Goal: Task Accomplishment & Management: Manage account settings

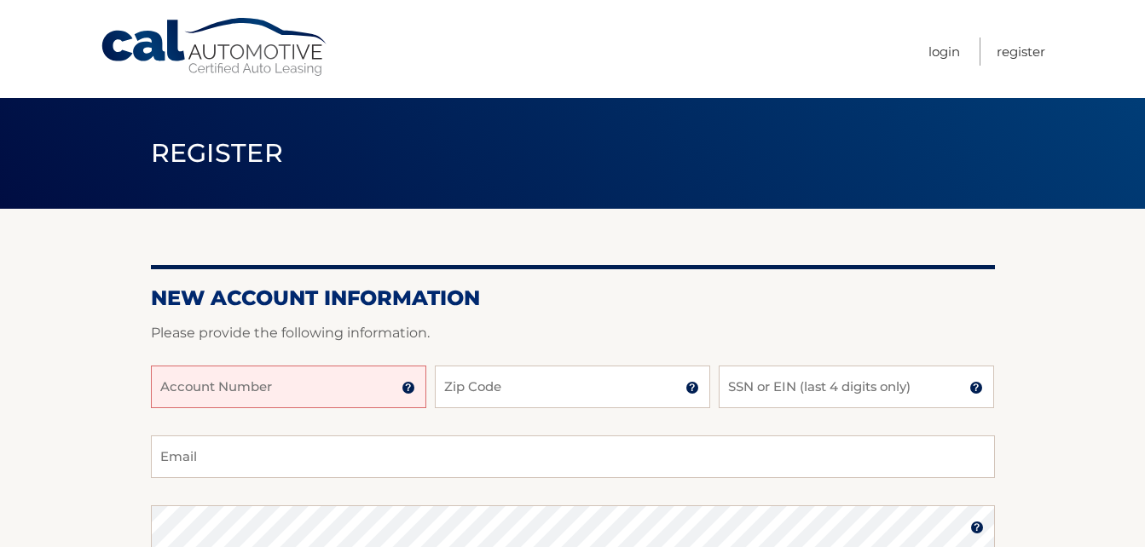
click at [169, 382] on input "Account Number" at bounding box center [288, 387] width 275 height 43
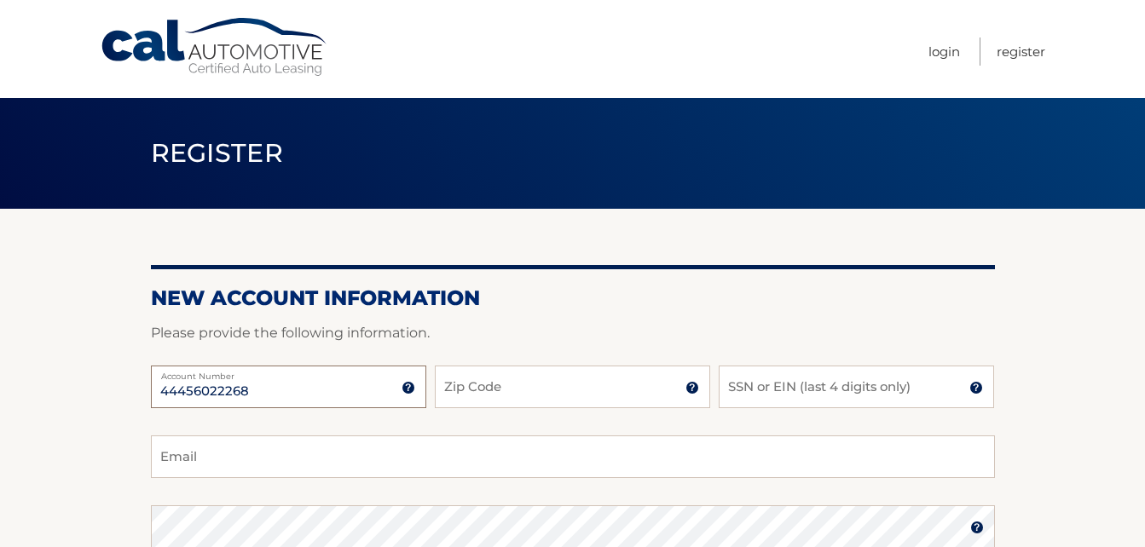
type input "44456022268"
click at [478, 380] on input "Zip Code" at bounding box center [572, 387] width 275 height 43
type input "11743"
click at [781, 394] on input "SSN or EIN (last 4 digits only)" at bounding box center [855, 387] width 275 height 43
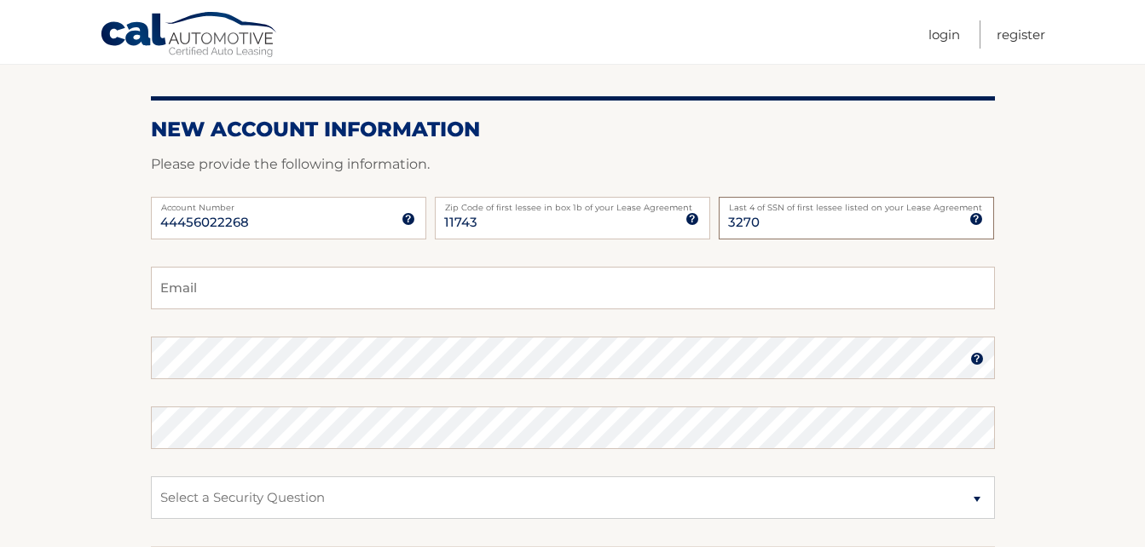
scroll to position [170, 0]
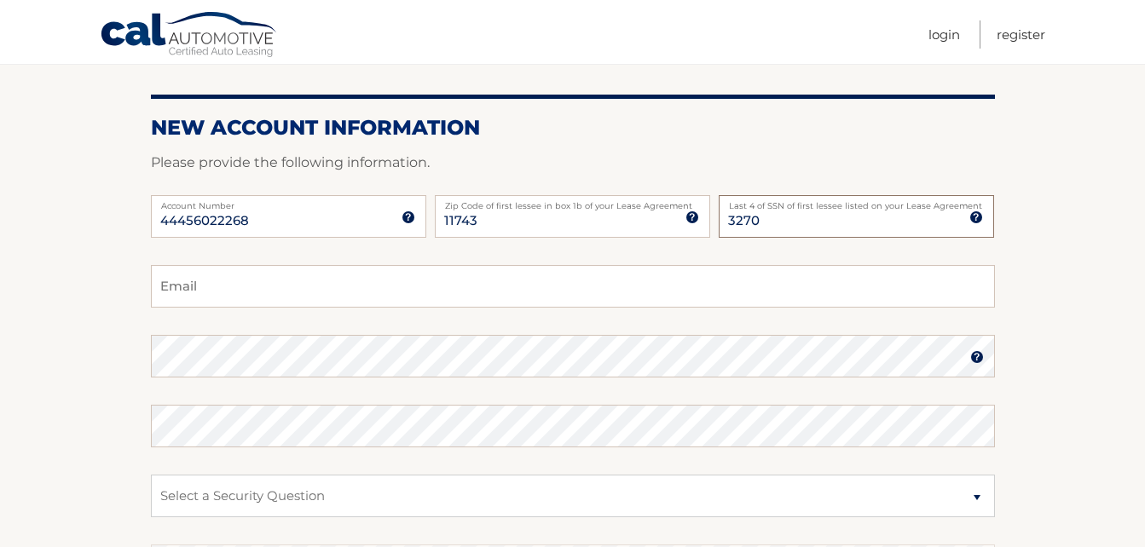
type input "3270"
click at [210, 284] on input "Email" at bounding box center [573, 286] width 844 height 43
type input "dacralty@verizon.net"
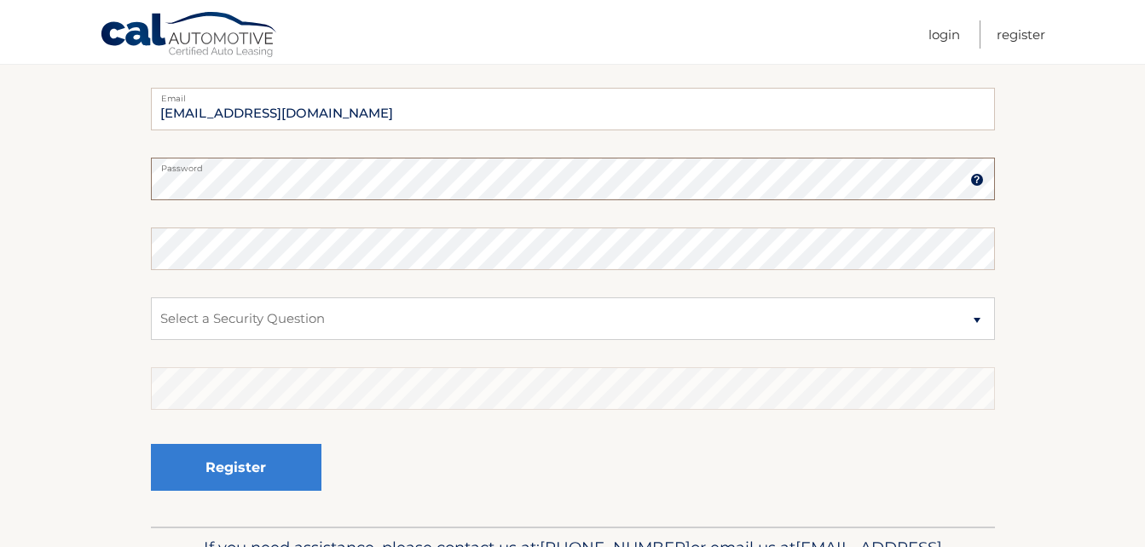
scroll to position [350, 0]
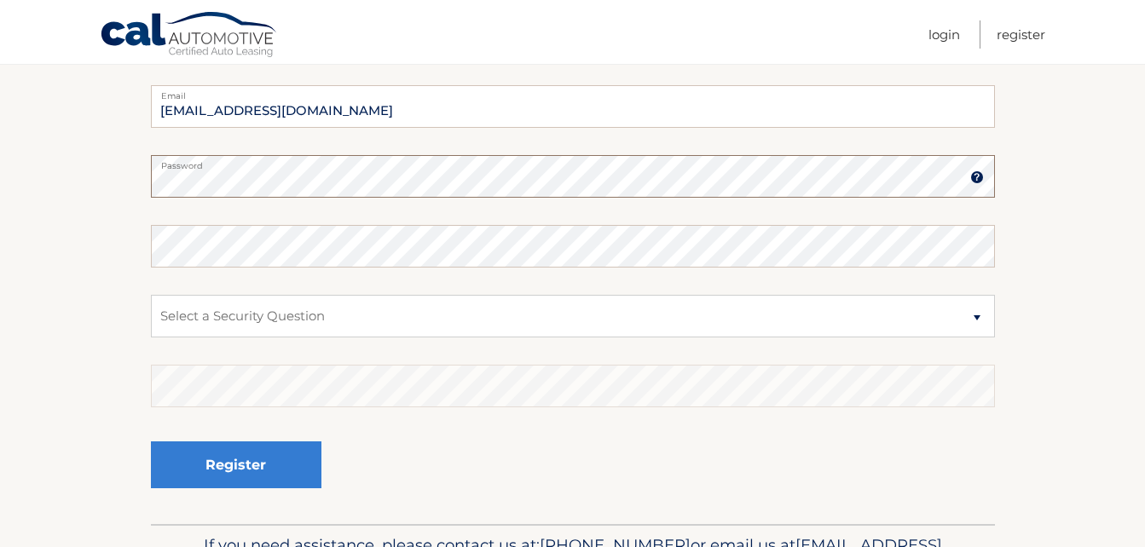
click at [151, 198] on div at bounding box center [151, 198] width 0 height 0
click at [977, 177] on img at bounding box center [977, 177] width 14 height 14
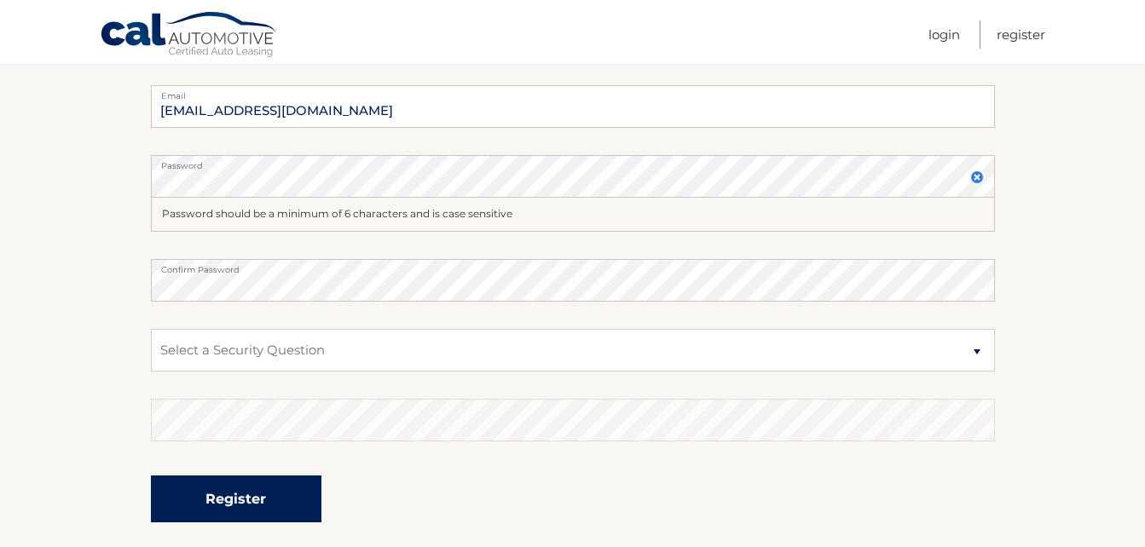
click at [259, 506] on button "Register" at bounding box center [236, 499] width 170 height 47
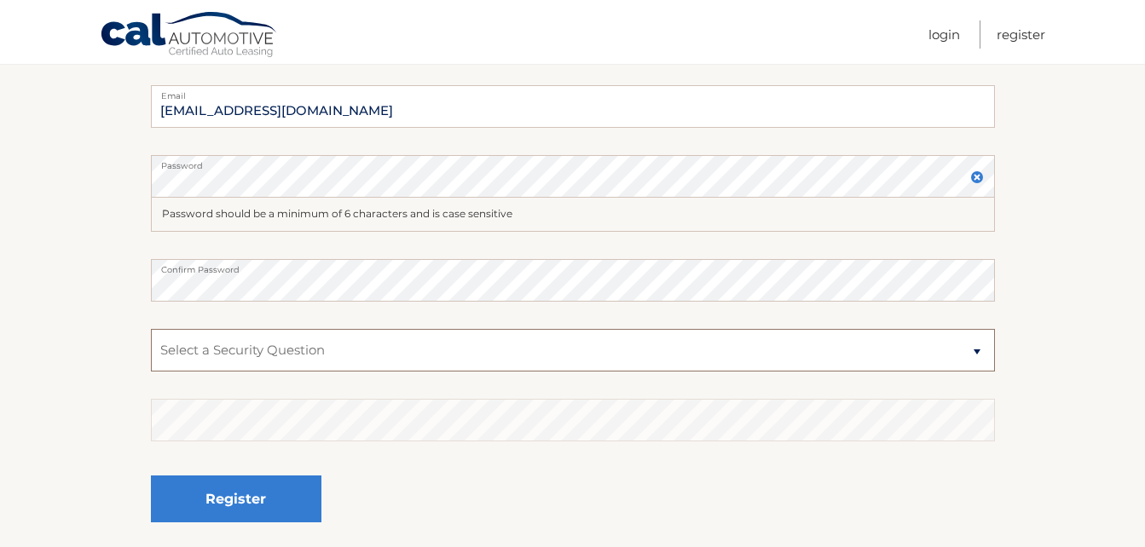
click at [200, 352] on select "Select a Security Question What was the name of your elementary school? What is…" at bounding box center [573, 350] width 844 height 43
select select "1"
click at [151, 329] on select "Select a Security Question What was the name of your elementary school? What is…" at bounding box center [573, 350] width 844 height 43
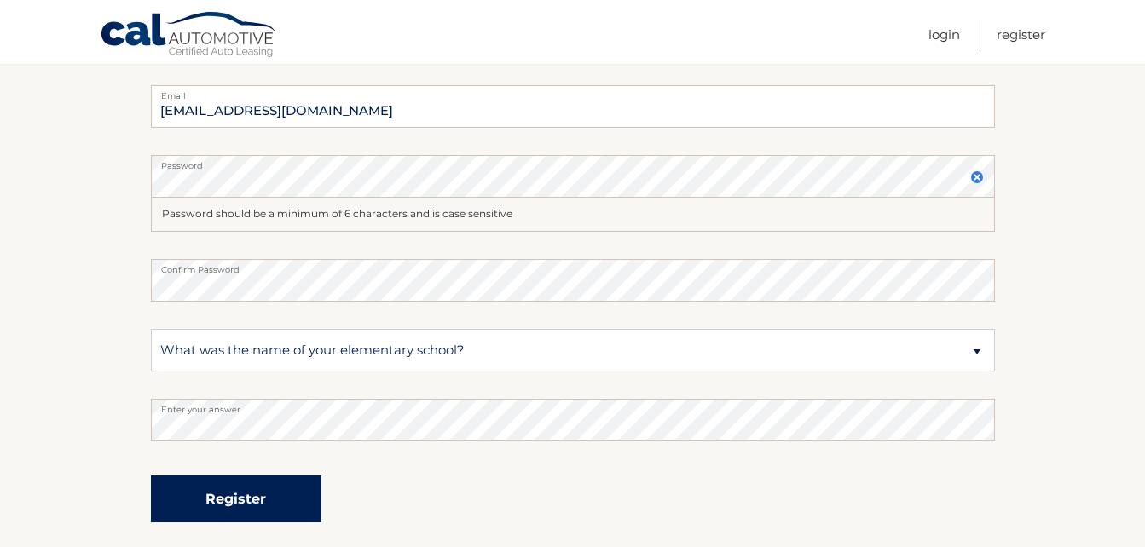
click at [228, 499] on button "Register" at bounding box center [236, 499] width 170 height 47
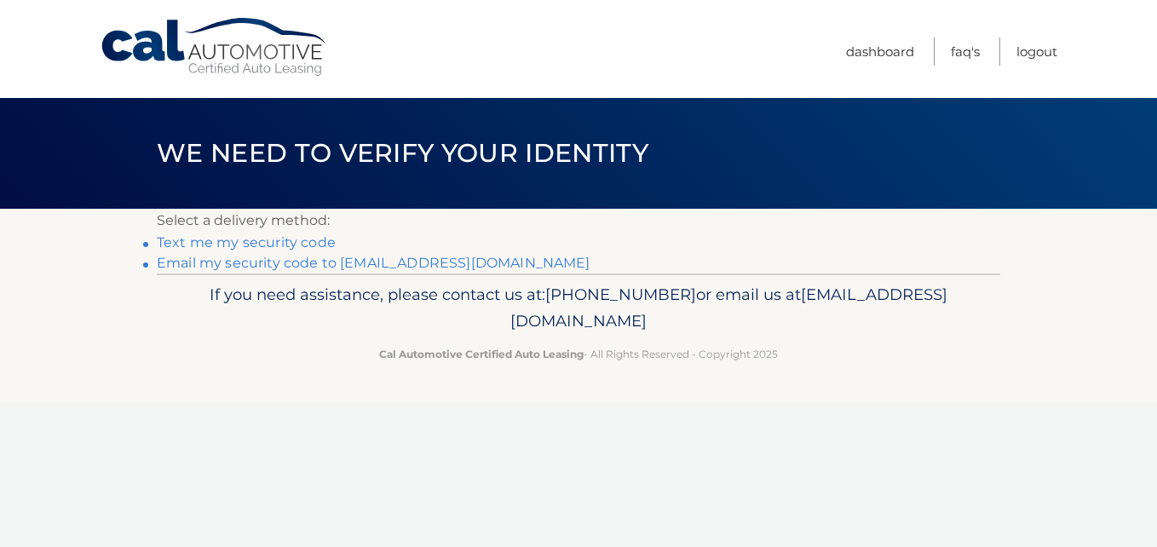
click at [281, 249] on link "Text me my security code" at bounding box center [246, 242] width 179 height 16
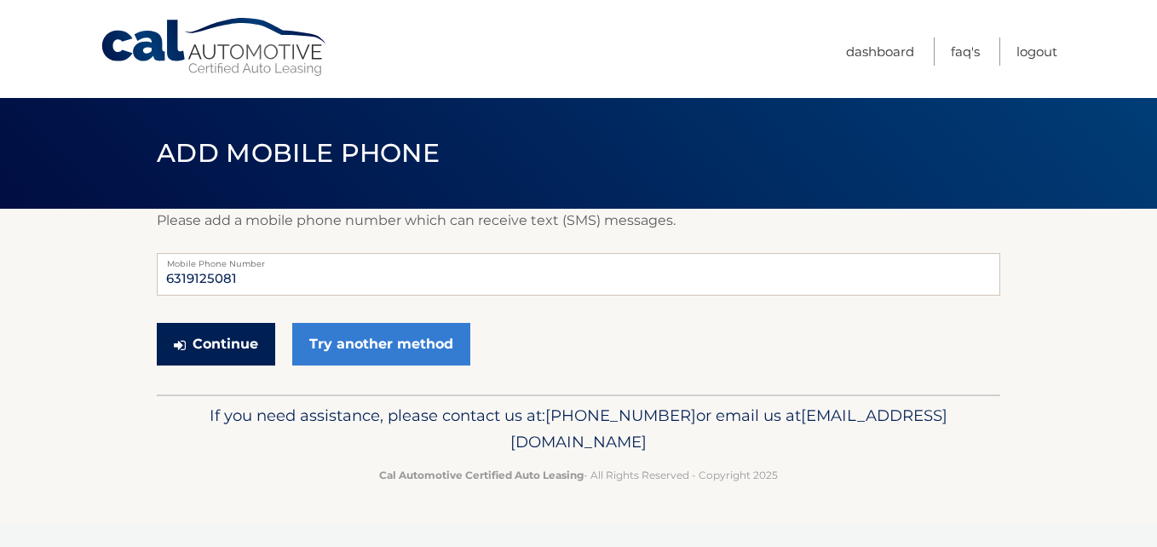
click at [215, 342] on button "Continue" at bounding box center [216, 344] width 118 height 43
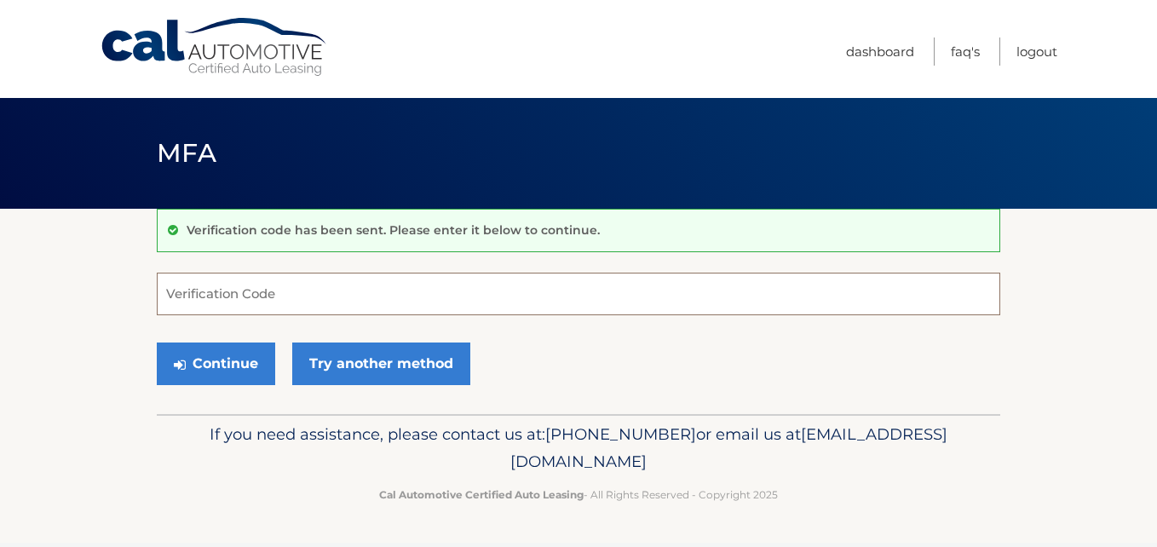
click at [187, 300] on input "Verification Code" at bounding box center [579, 294] width 844 height 43
type input "579433"
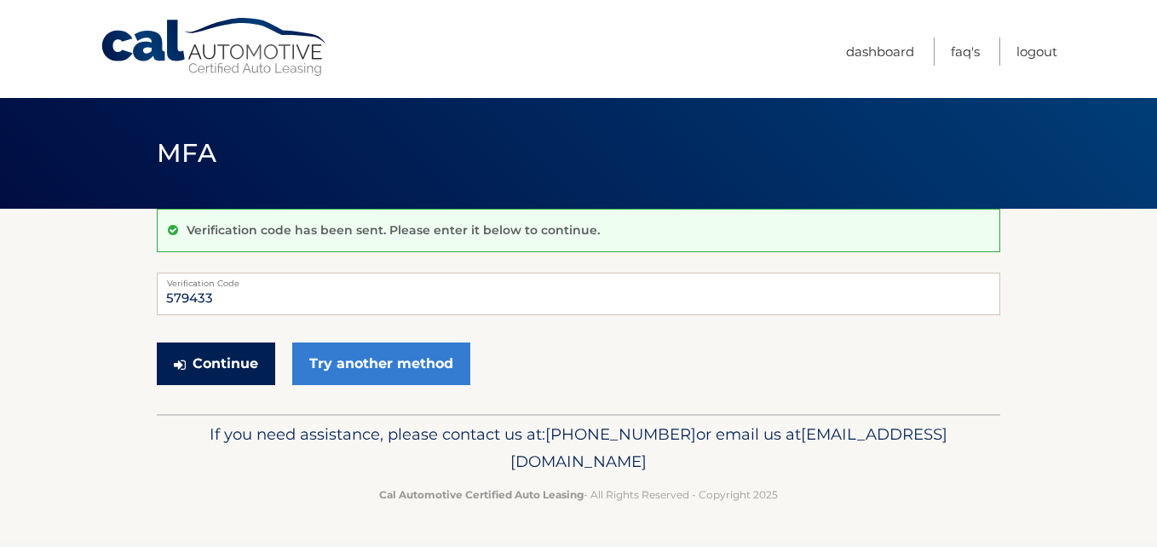
click at [211, 359] on button "Continue" at bounding box center [216, 364] width 118 height 43
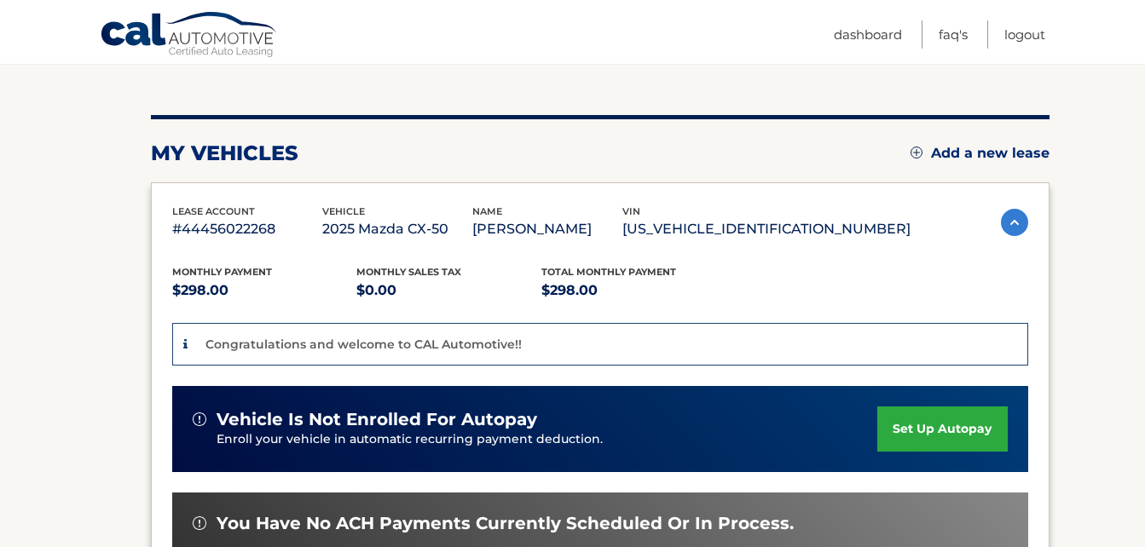
scroll to position [189, 0]
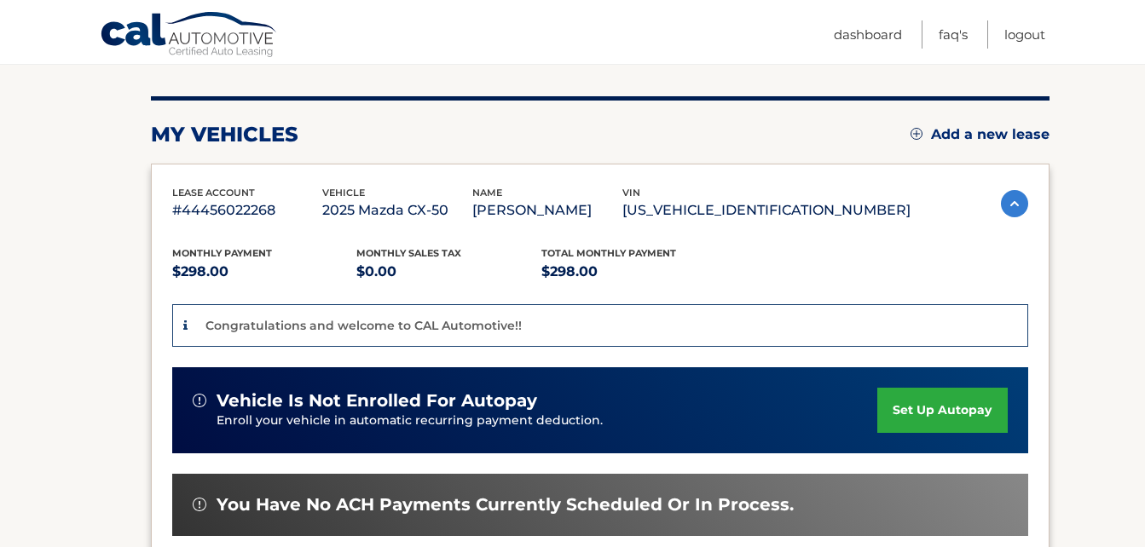
click at [931, 416] on link "set up autopay" at bounding box center [942, 410] width 130 height 45
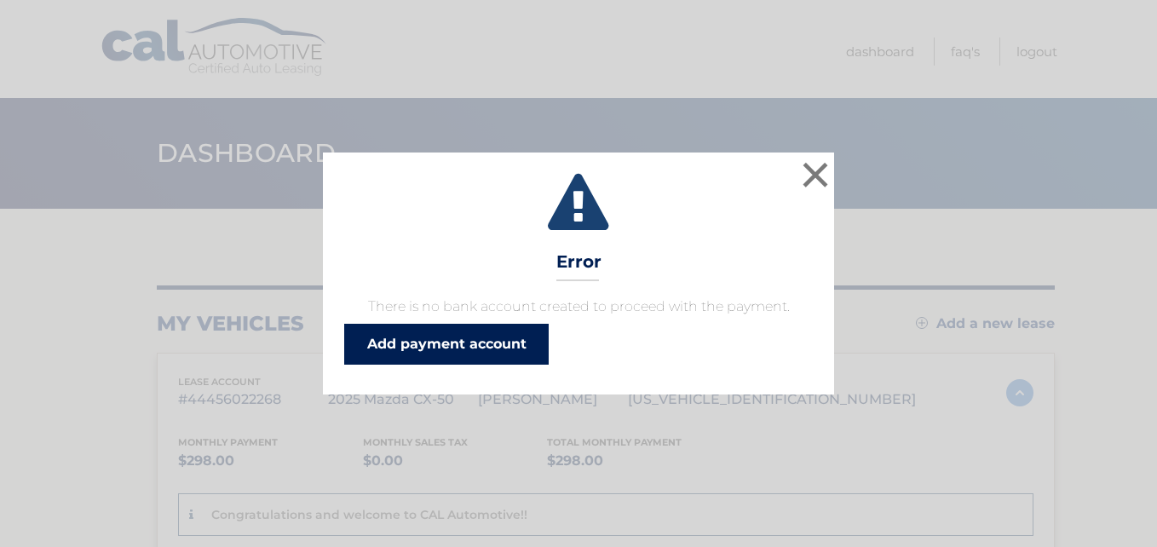
click at [459, 348] on link "Add payment account" at bounding box center [446, 344] width 205 height 41
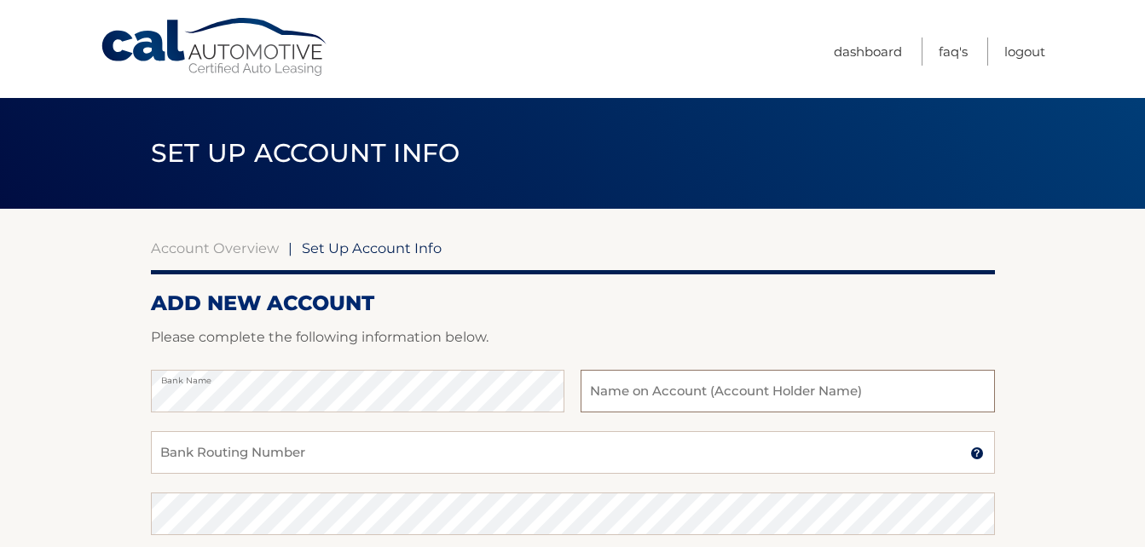
click at [632, 396] on input "text" at bounding box center [786, 391] width 413 height 43
type input "[PERSON_NAME]"
click at [179, 450] on input "Bank Routing Number" at bounding box center [573, 452] width 844 height 43
click at [227, 448] on input "Bank Routing Number" at bounding box center [573, 452] width 844 height 43
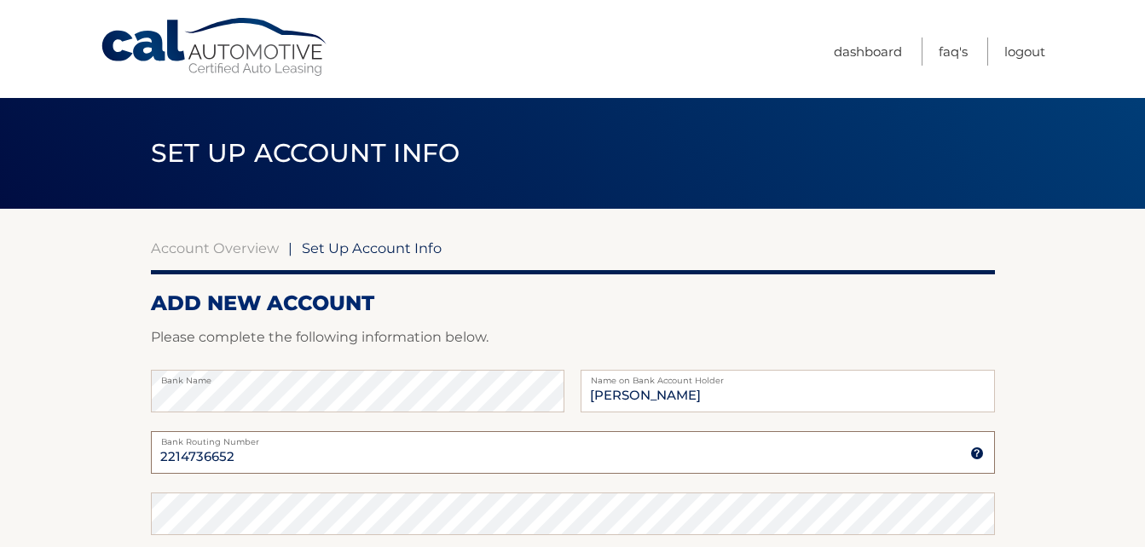
type input "2214736652"
click at [673, 445] on label "Bank Routing Number" at bounding box center [573, 438] width 844 height 14
click at [673, 445] on input "2214736652" at bounding box center [573, 452] width 844 height 43
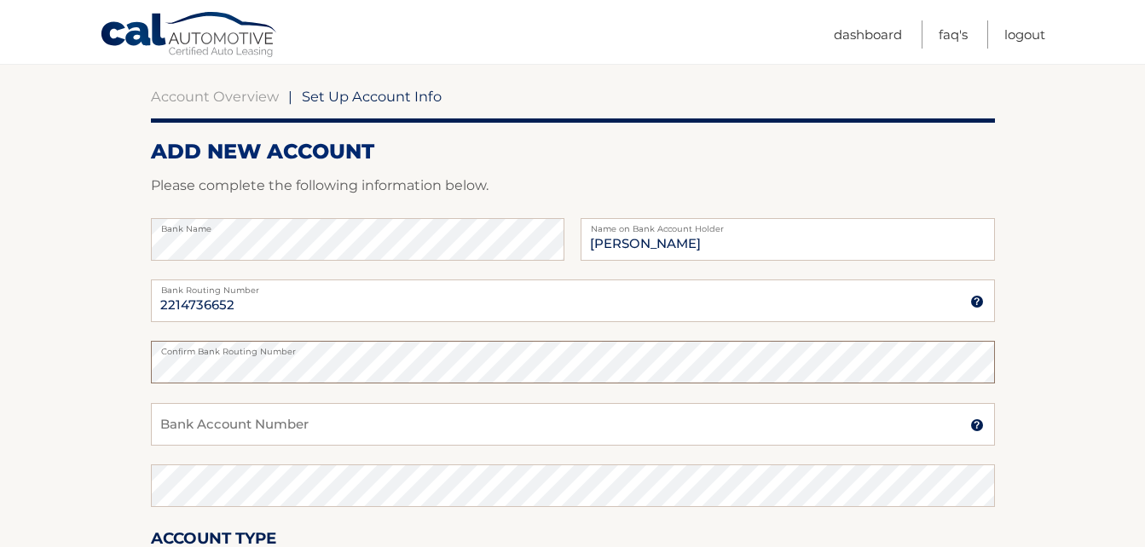
scroll to position [153, 0]
click at [215, 417] on input "Bank Account Number" at bounding box center [573, 422] width 844 height 43
type input "9983754673"
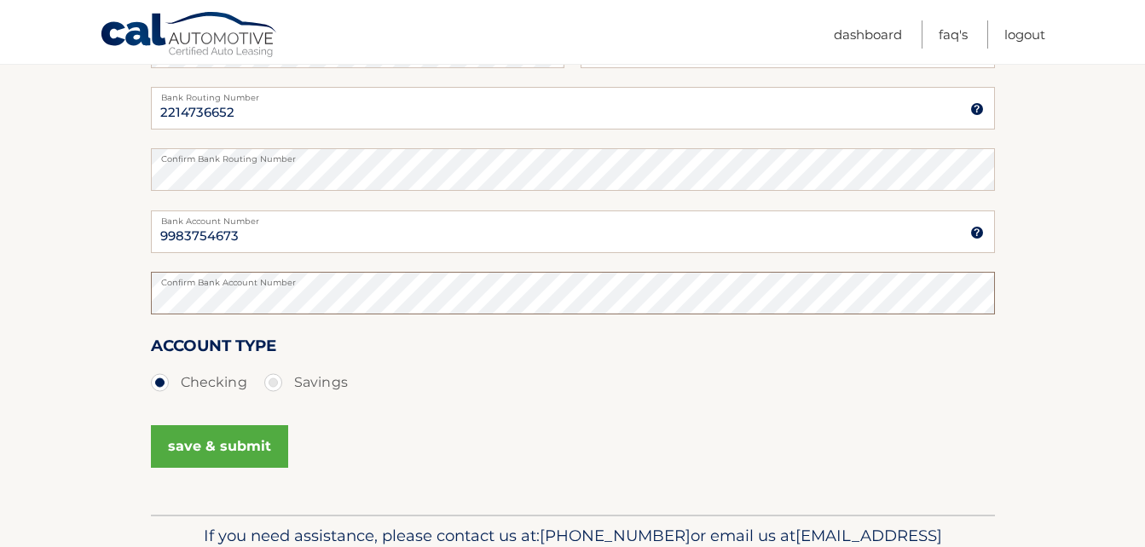
scroll to position [345, 0]
click at [224, 450] on button "save & submit" at bounding box center [219, 445] width 137 height 43
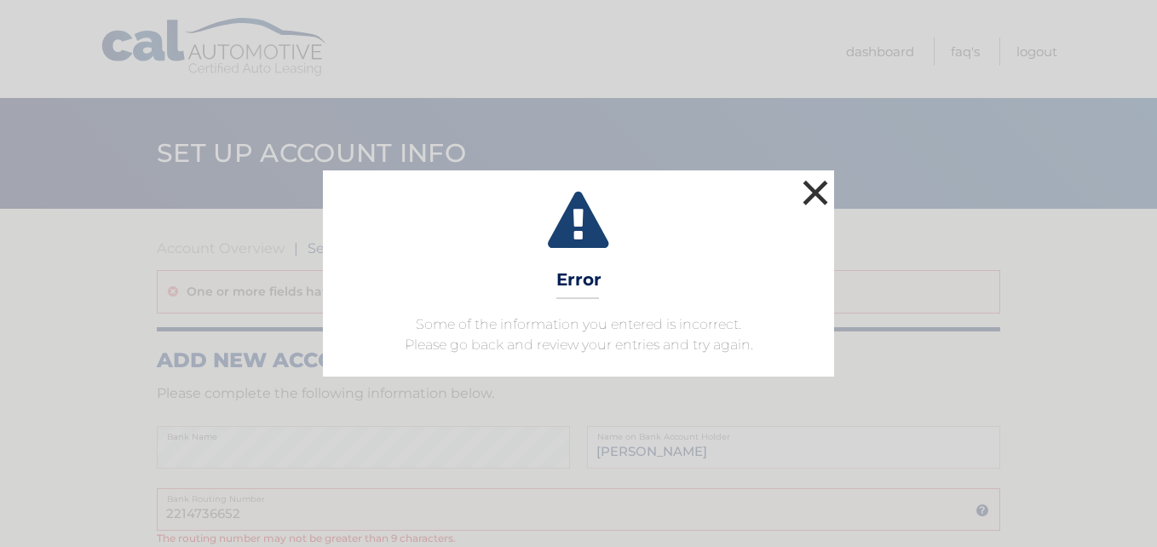
click at [827, 193] on button "×" at bounding box center [816, 193] width 34 height 34
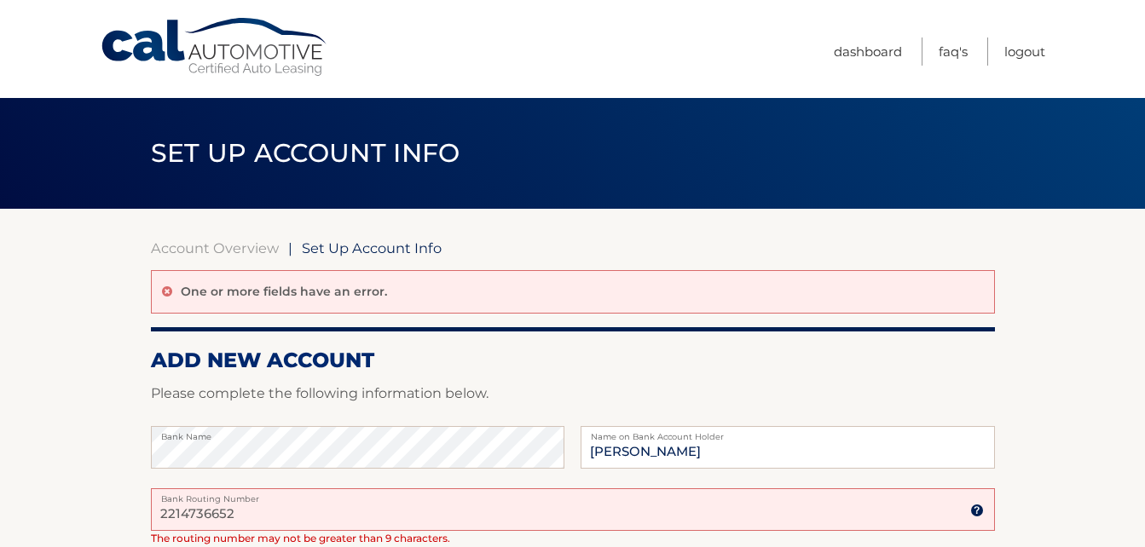
click at [218, 499] on label "Bank Routing Number" at bounding box center [573, 495] width 844 height 14
click at [218, 499] on input "2214736652" at bounding box center [573, 509] width 844 height 43
click at [218, 499] on label "Bank Routing Number" at bounding box center [573, 495] width 844 height 14
click at [218, 499] on input "2214736652" at bounding box center [573, 509] width 844 height 43
click at [227, 516] on input "2214736652" at bounding box center [573, 509] width 844 height 43
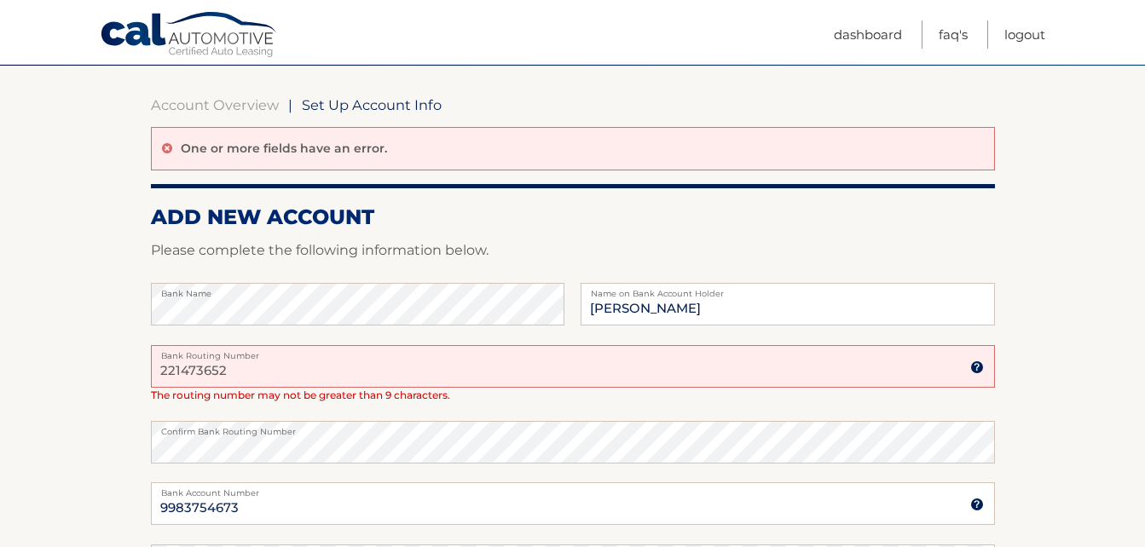
scroll to position [147, 0]
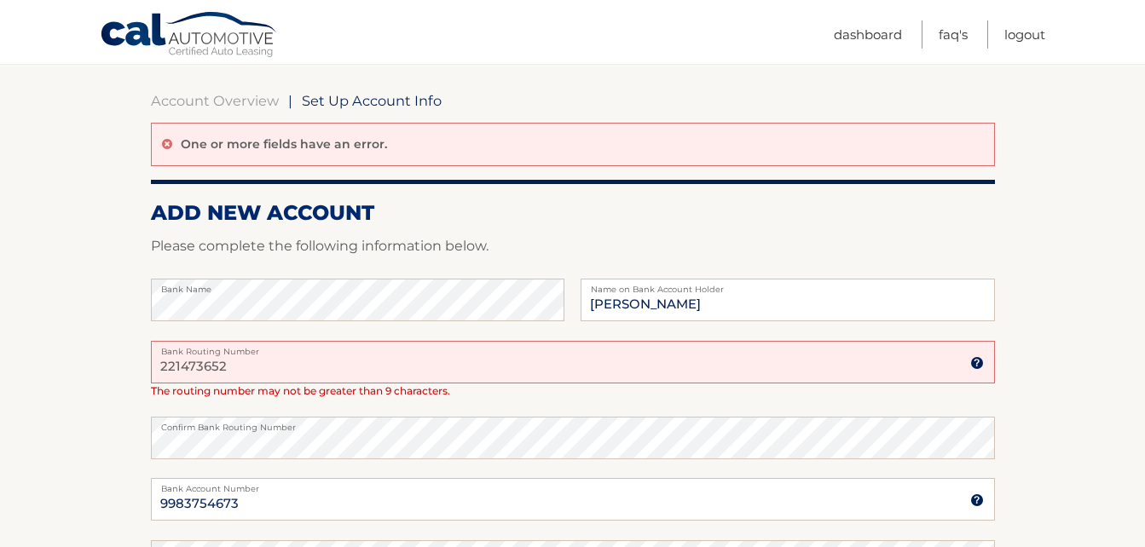
type input "221473652"
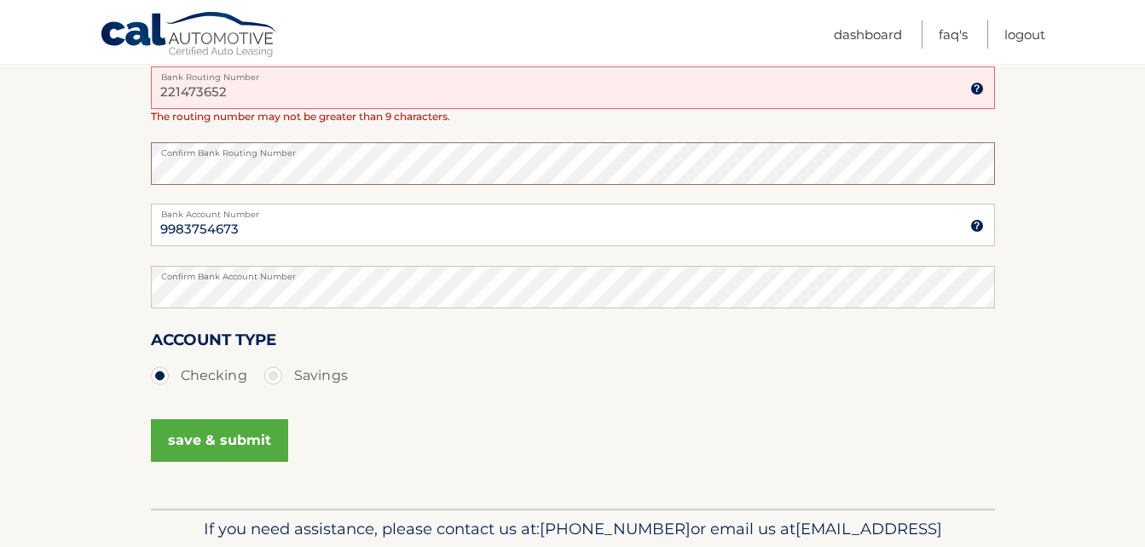
scroll to position [431, 0]
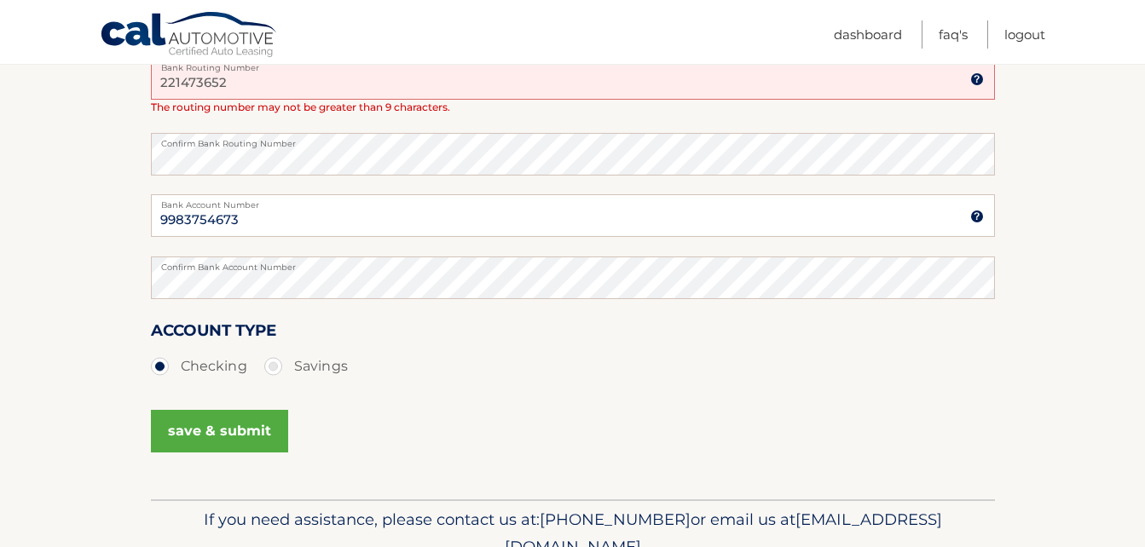
click at [235, 433] on button "save & submit" at bounding box center [219, 431] width 137 height 43
click at [210, 427] on button "save & submit" at bounding box center [219, 431] width 137 height 43
click at [208, 431] on button "save & submit" at bounding box center [219, 431] width 137 height 43
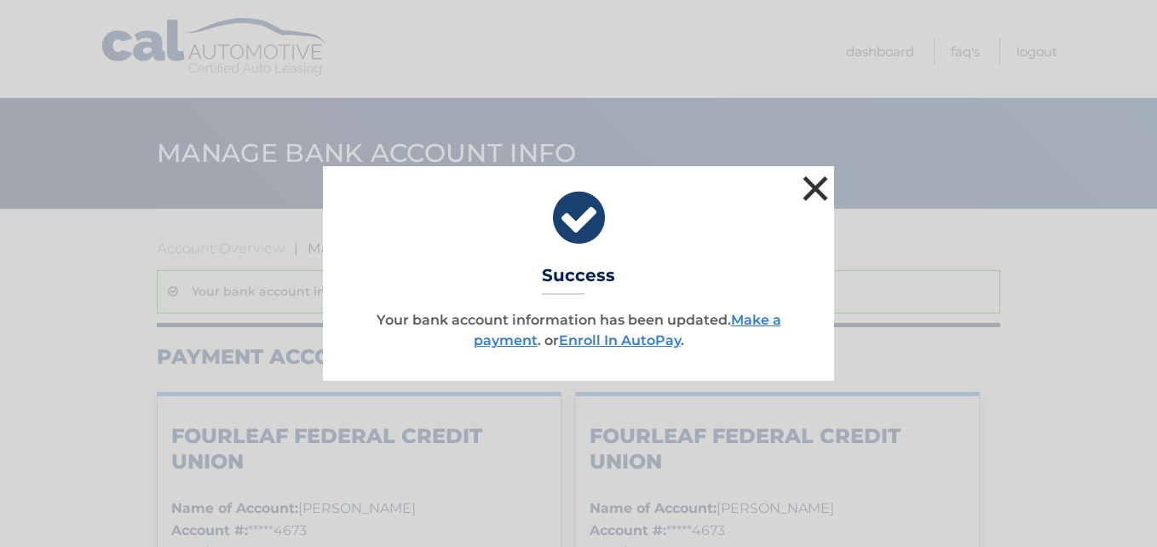
click at [817, 187] on button "×" at bounding box center [816, 188] width 34 height 34
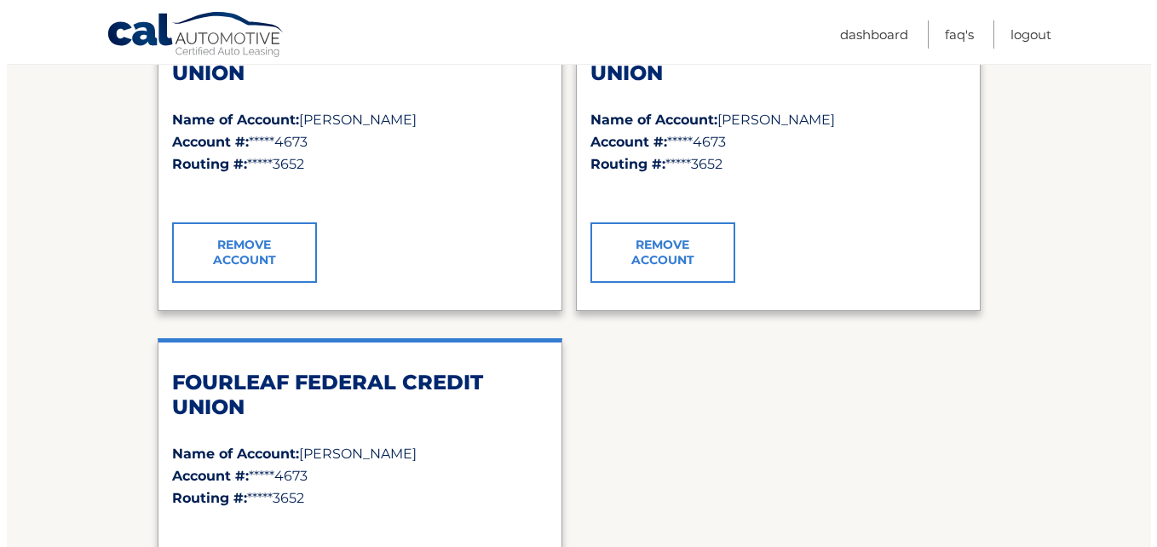
scroll to position [383, 0]
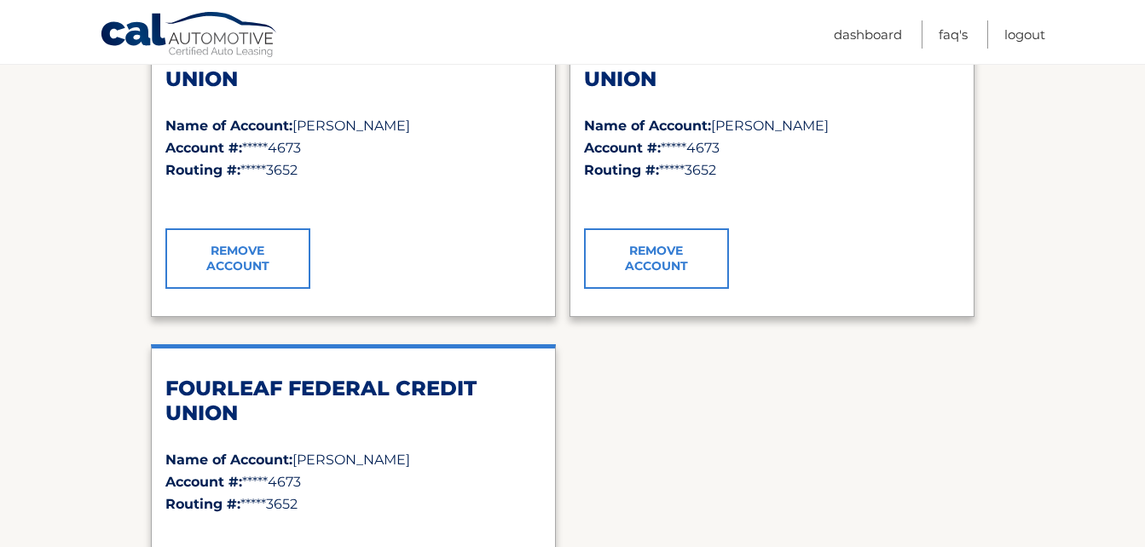
click at [658, 262] on link "Remove Account" at bounding box center [656, 258] width 145 height 60
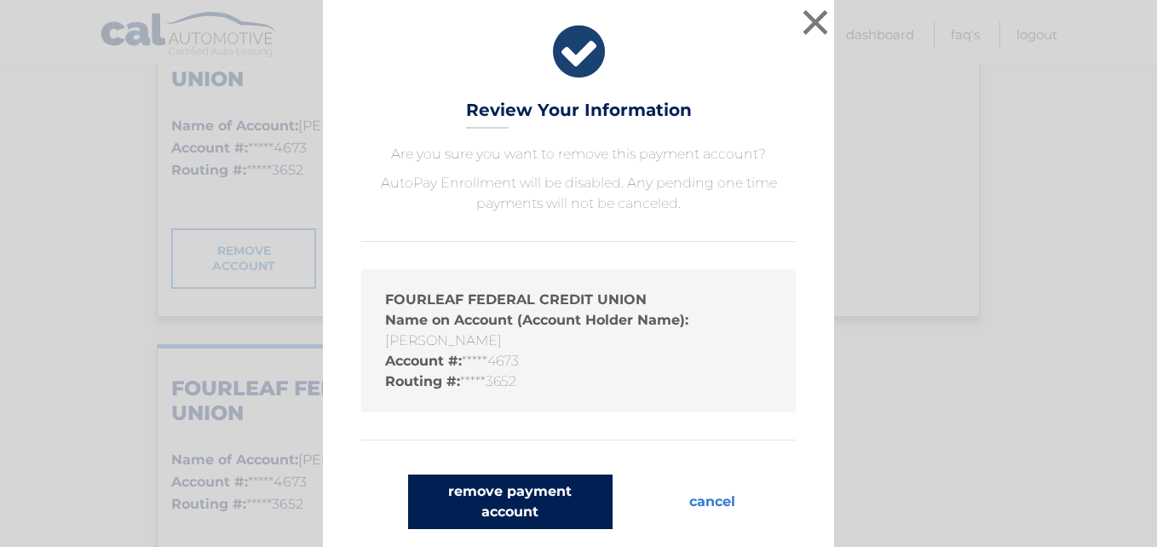
click at [520, 502] on button "remove payment account" at bounding box center [510, 502] width 205 height 55
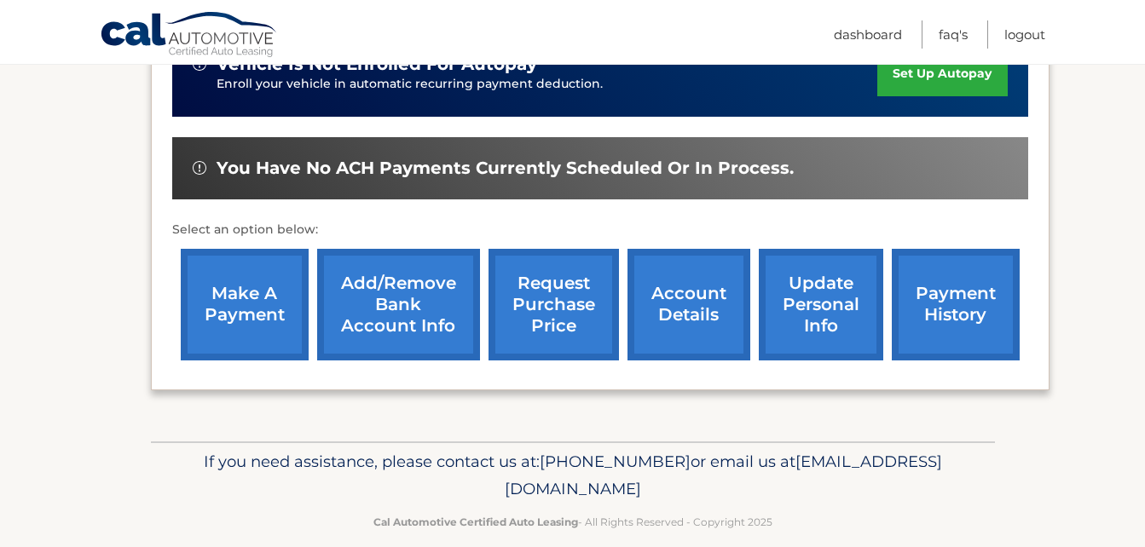
scroll to position [550, 0]
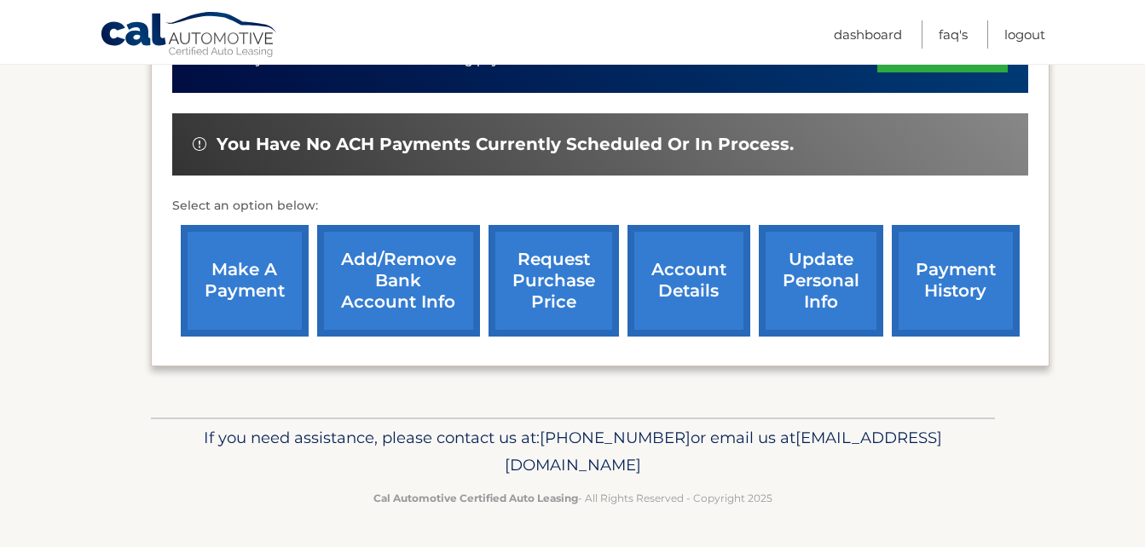
click at [1103, 349] on section "my vehicles Add a new lease lease account #44456022268 vehicle 2025 Mazda CX-50…" at bounding box center [572, 38] width 1145 height 758
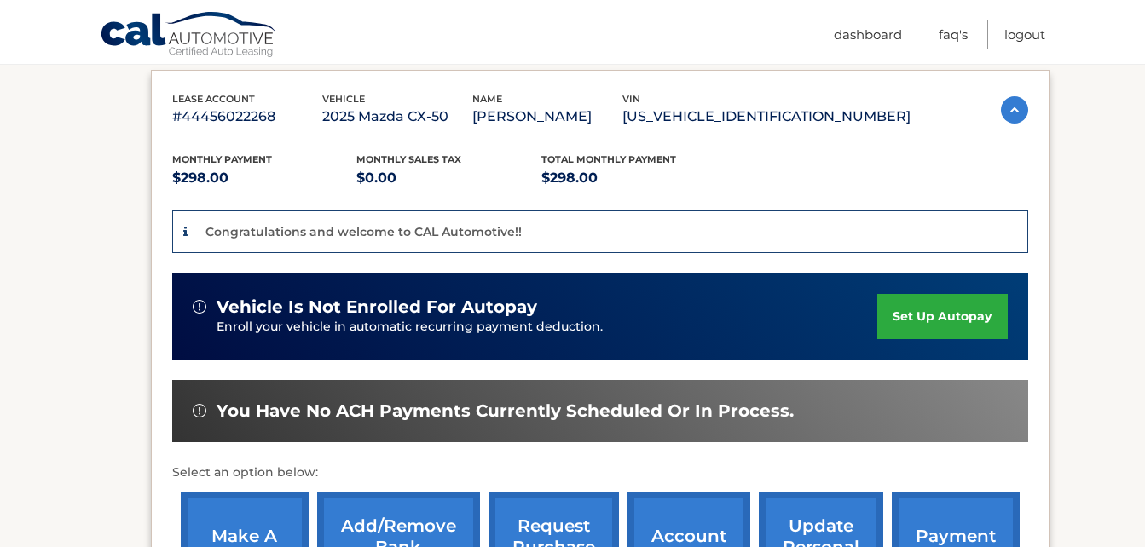
scroll to position [291, 0]
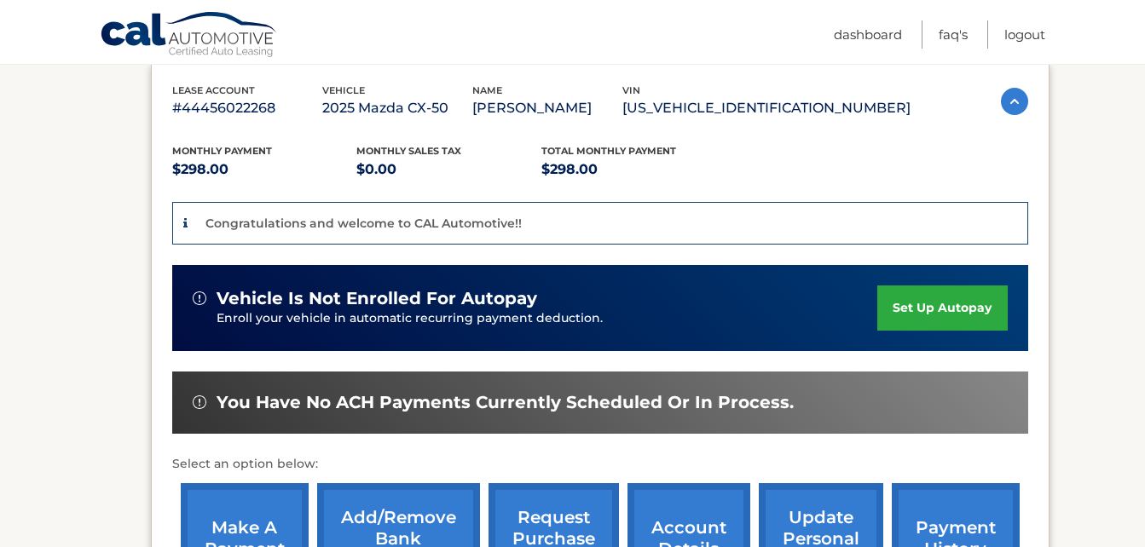
click at [942, 306] on link "set up autopay" at bounding box center [942, 307] width 130 height 45
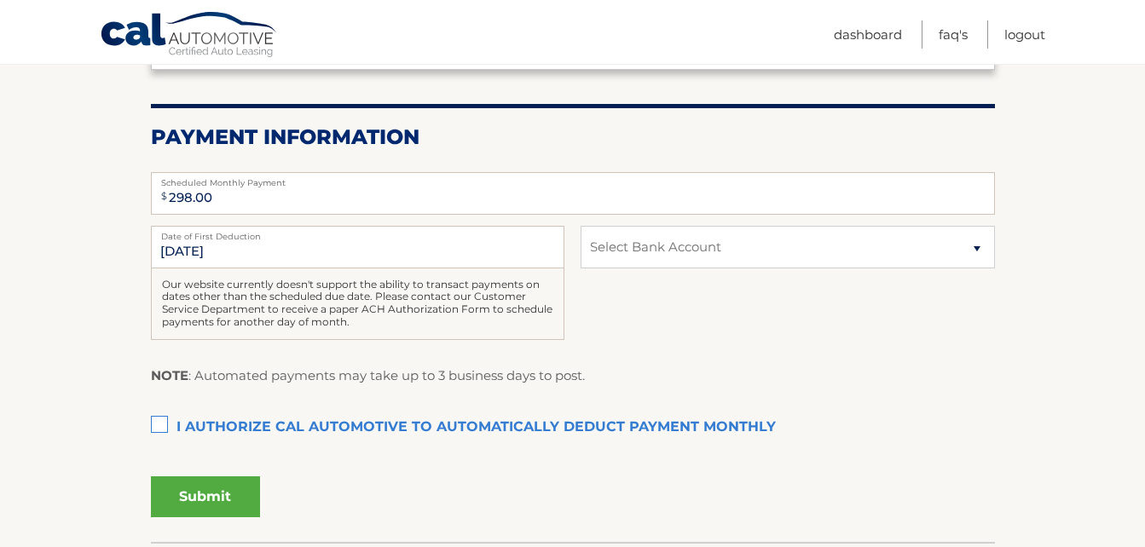
scroll to position [317, 0]
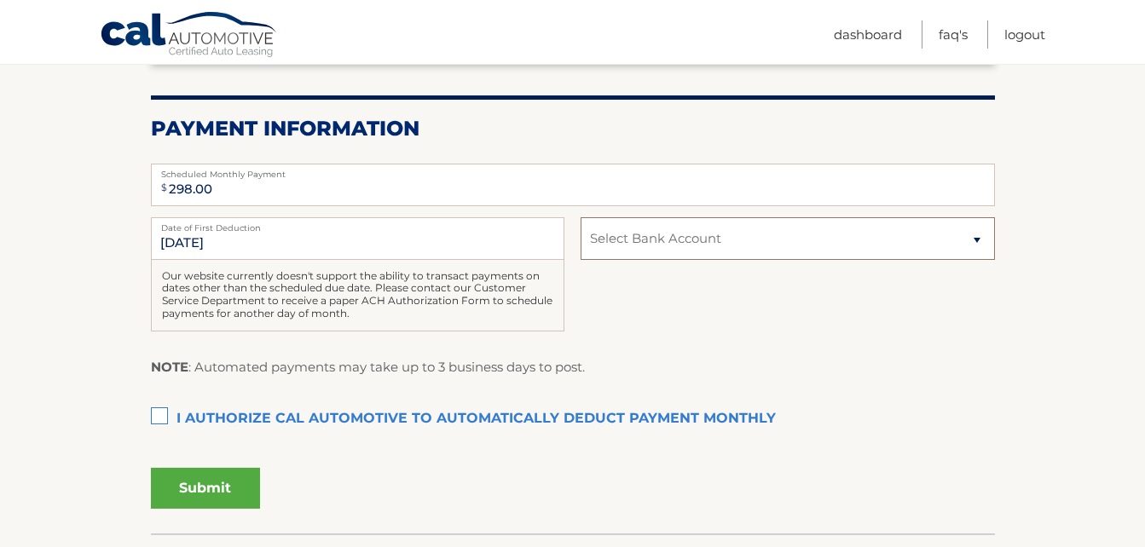
click at [982, 243] on select "Select Bank Account Checking FOURLEAF FEDERAL CREDIT UNION *****4673 Checking F…" at bounding box center [786, 238] width 413 height 43
select select "Njk3MDIyOGMtM2UxMy00OTExLWJkYTgtNWVkYjZlOTEyOGUz"
click at [580, 217] on select "Select Bank Account Checking FOURLEAF FEDERAL CREDIT UNION *****4673 Checking F…" at bounding box center [786, 238] width 413 height 43
click at [154, 419] on label "I authorize cal automotive to automatically deduct payment monthly This checkbo…" at bounding box center [573, 419] width 844 height 34
click at [0, 0] on input "I authorize cal automotive to automatically deduct payment monthly This checkbo…" at bounding box center [0, 0] width 0 height 0
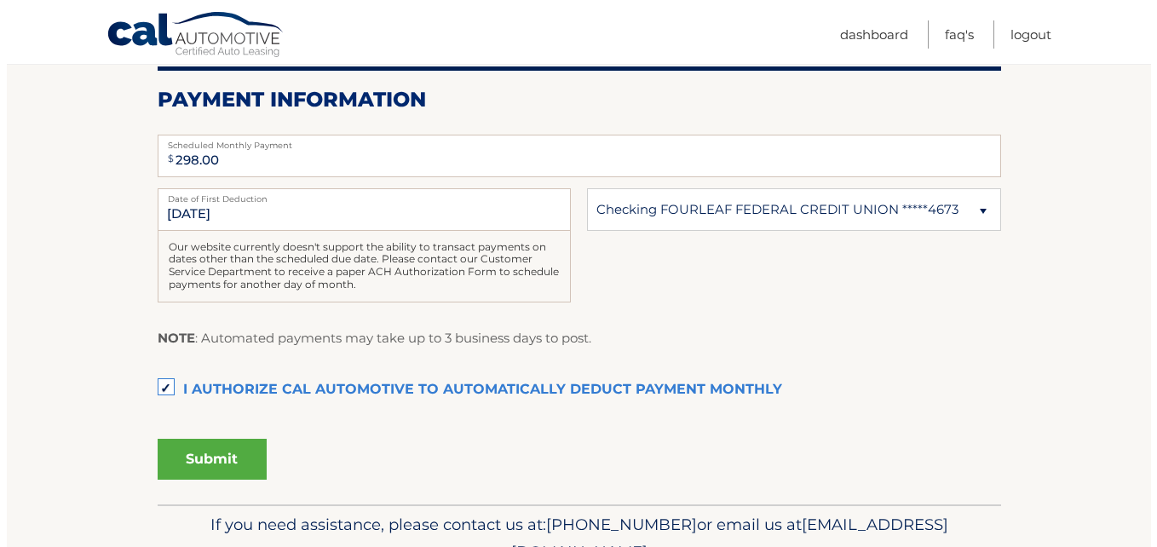
scroll to position [342, 0]
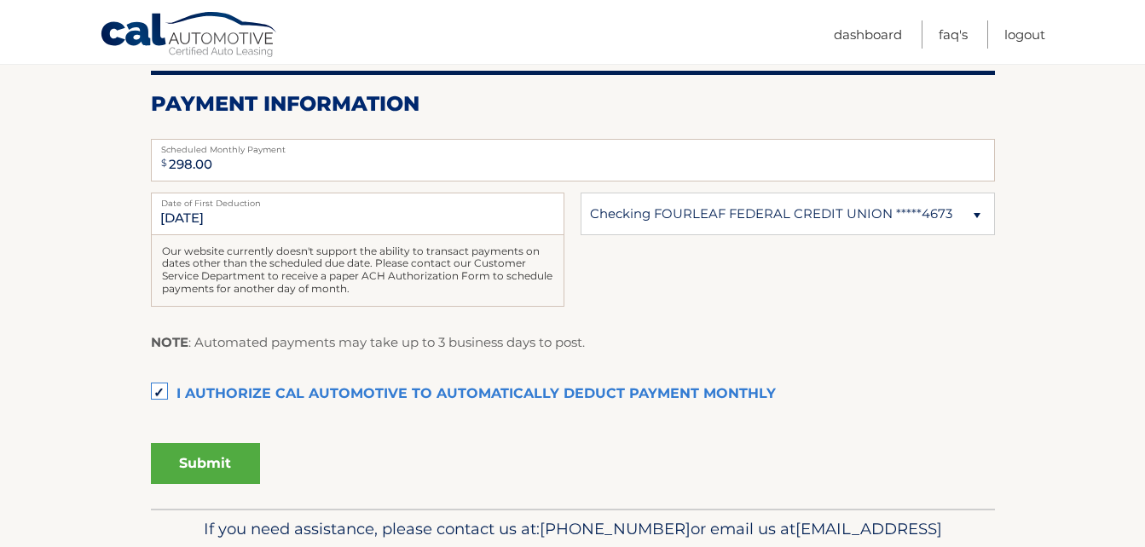
click at [153, 396] on label "I authorize cal automotive to automatically deduct payment monthly This checkbo…" at bounding box center [573, 395] width 844 height 34
click at [0, 0] on input "I authorize cal automotive to automatically deduct payment monthly This checkbo…" at bounding box center [0, 0] width 0 height 0
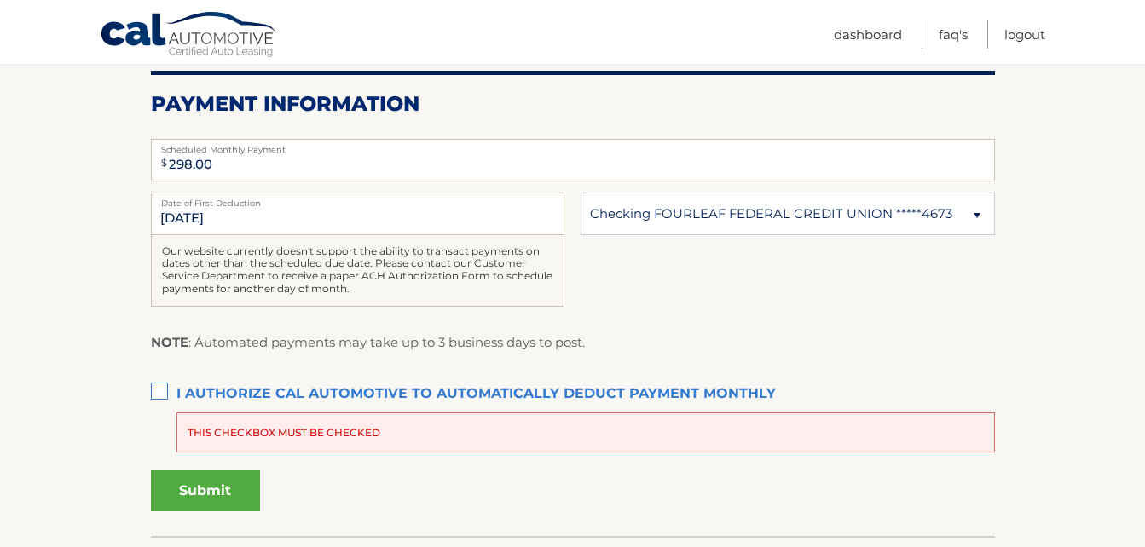
click at [162, 386] on label "I authorize cal automotive to automatically deduct payment monthly This checkbo…" at bounding box center [573, 395] width 844 height 34
click at [0, 0] on input "I authorize cal automotive to automatically deduct payment monthly This checkbo…" at bounding box center [0, 0] width 0 height 0
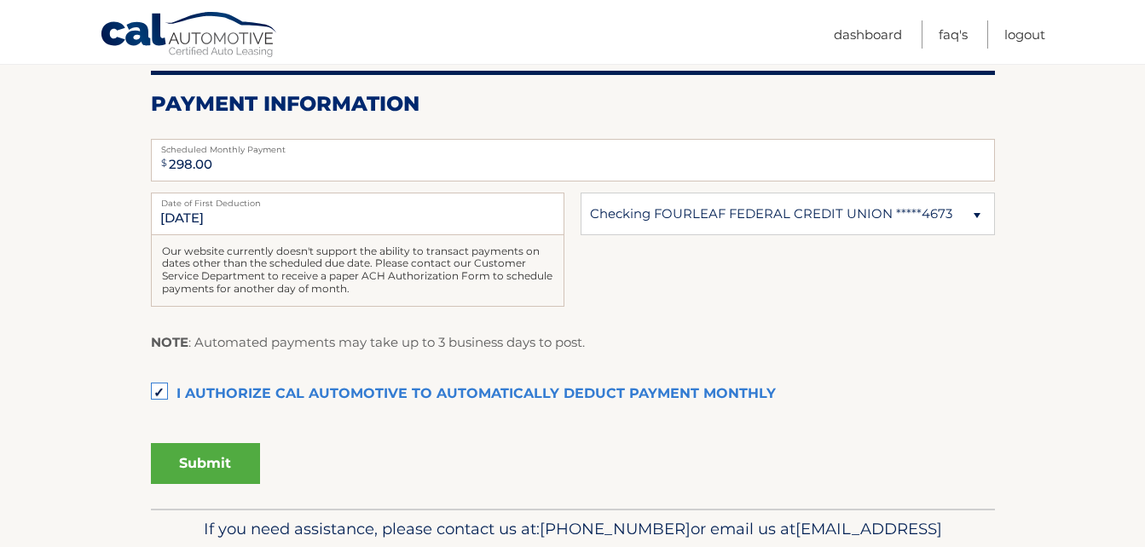
click at [221, 458] on button "Submit" at bounding box center [205, 463] width 109 height 41
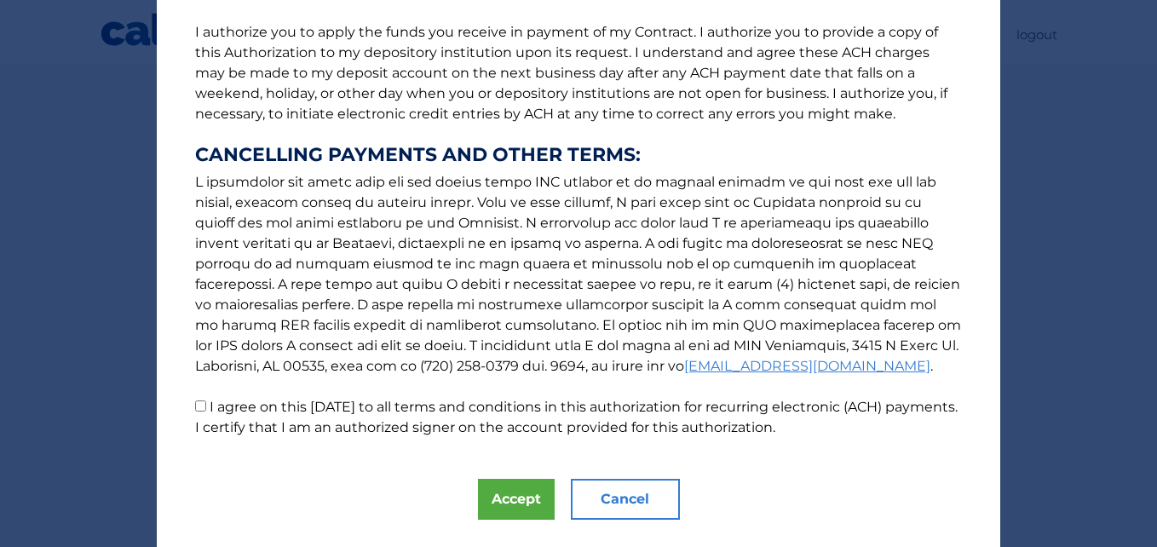
scroll to position [258, 0]
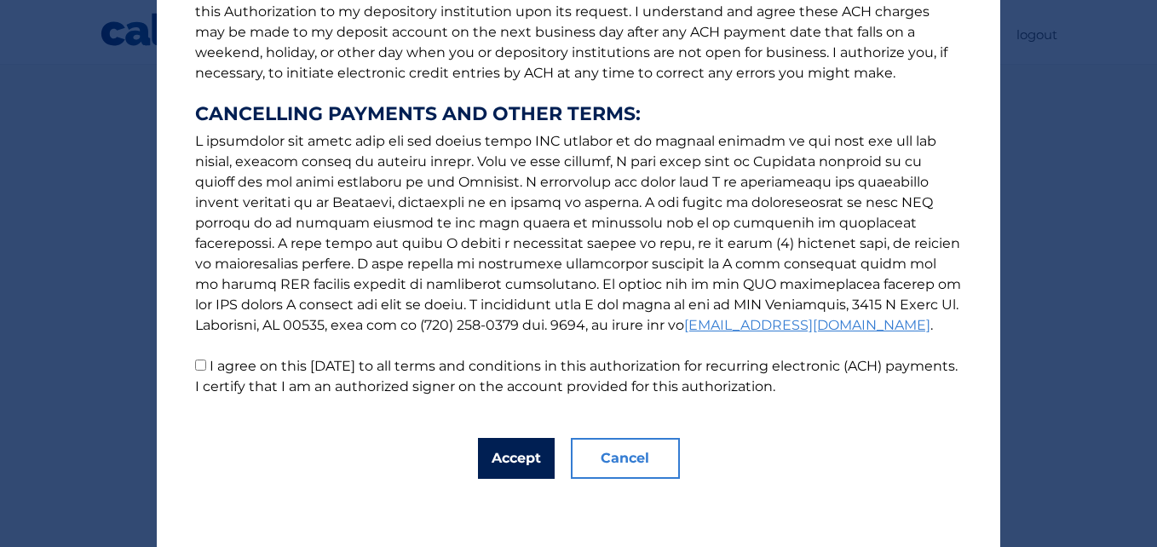
click at [505, 478] on button "Accept" at bounding box center [516, 458] width 77 height 41
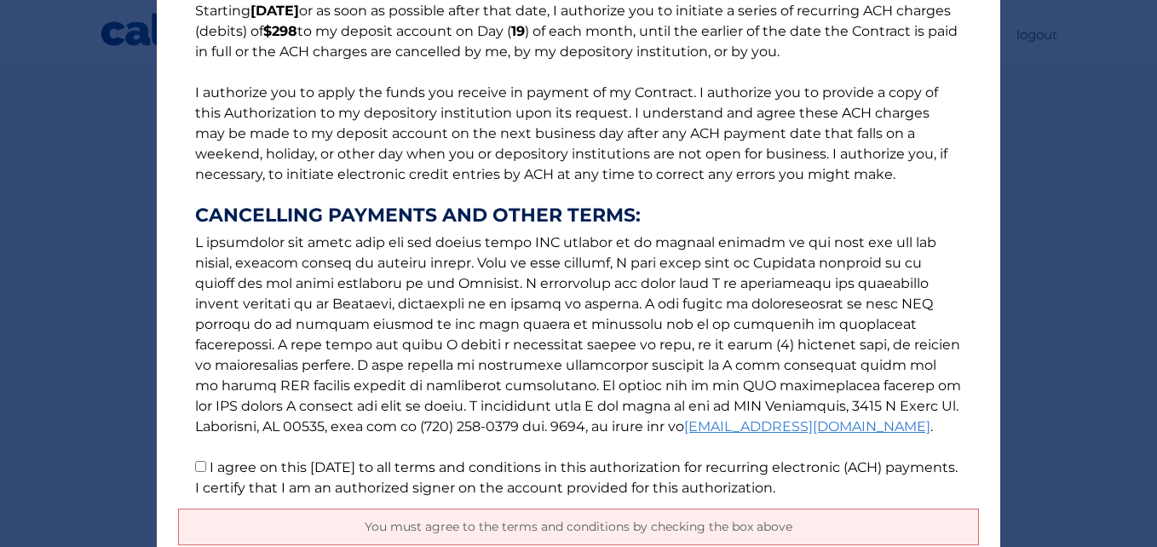
scroll to position [164, 0]
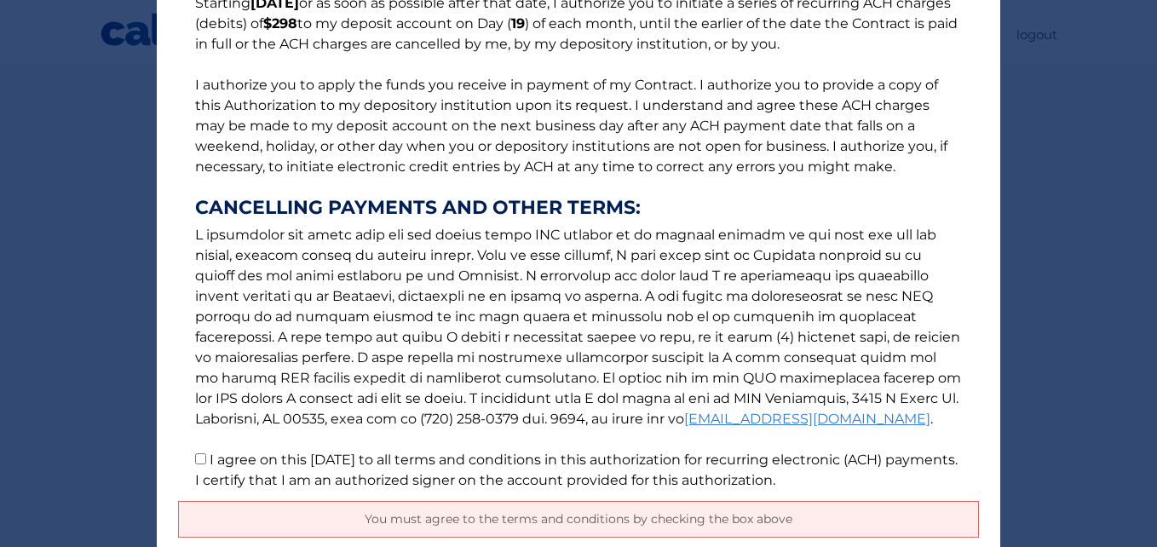
click at [195, 459] on input "I agree on this 10/13/2025 to all terms and conditions in this authorization fo…" at bounding box center [200, 458] width 11 height 11
checkbox input "true"
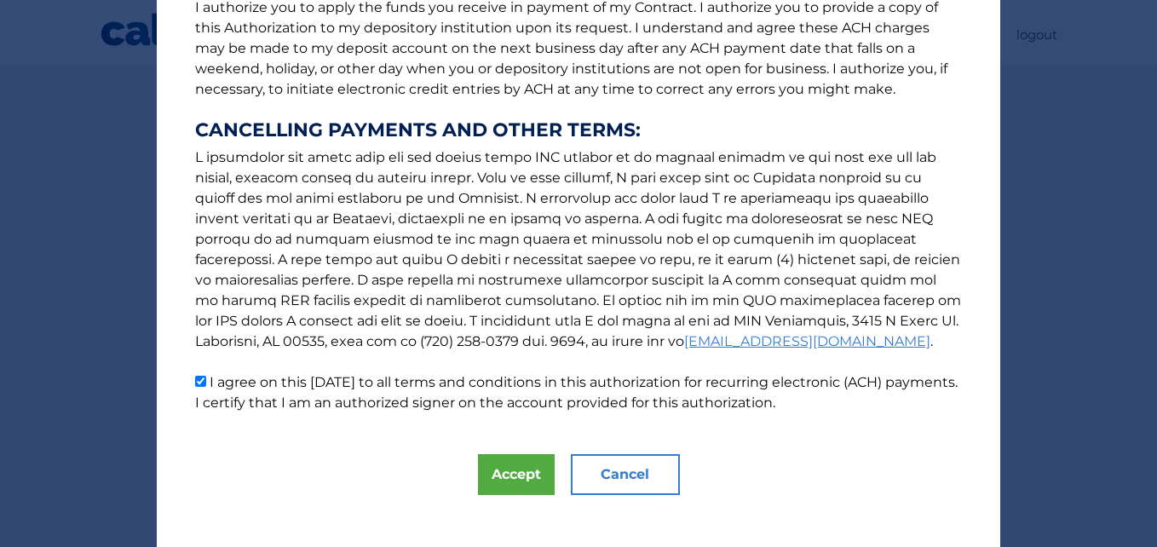
scroll to position [258, 0]
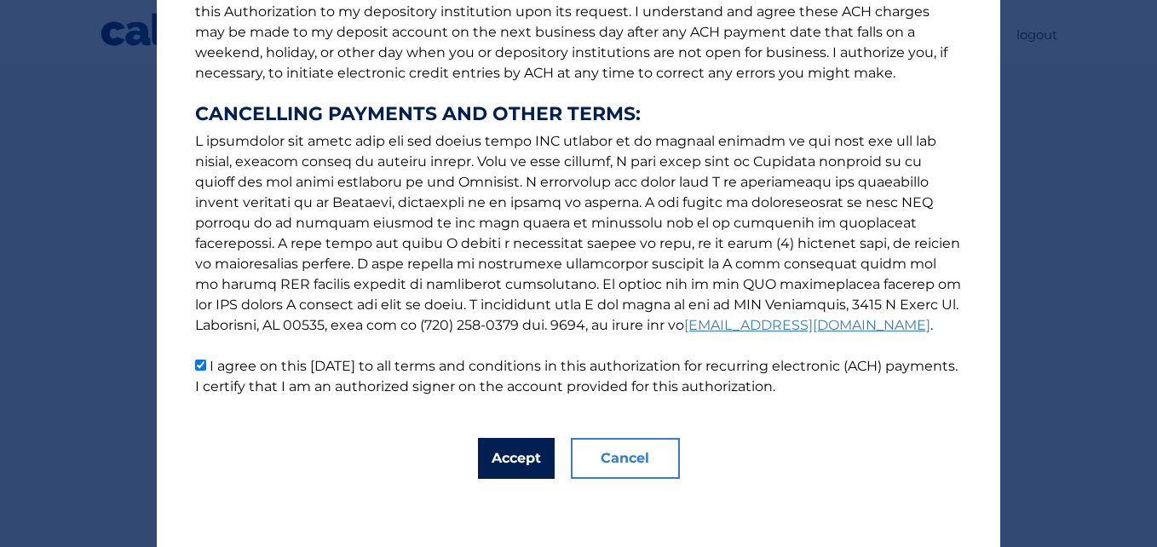
click at [505, 467] on button "Accept" at bounding box center [516, 458] width 77 height 41
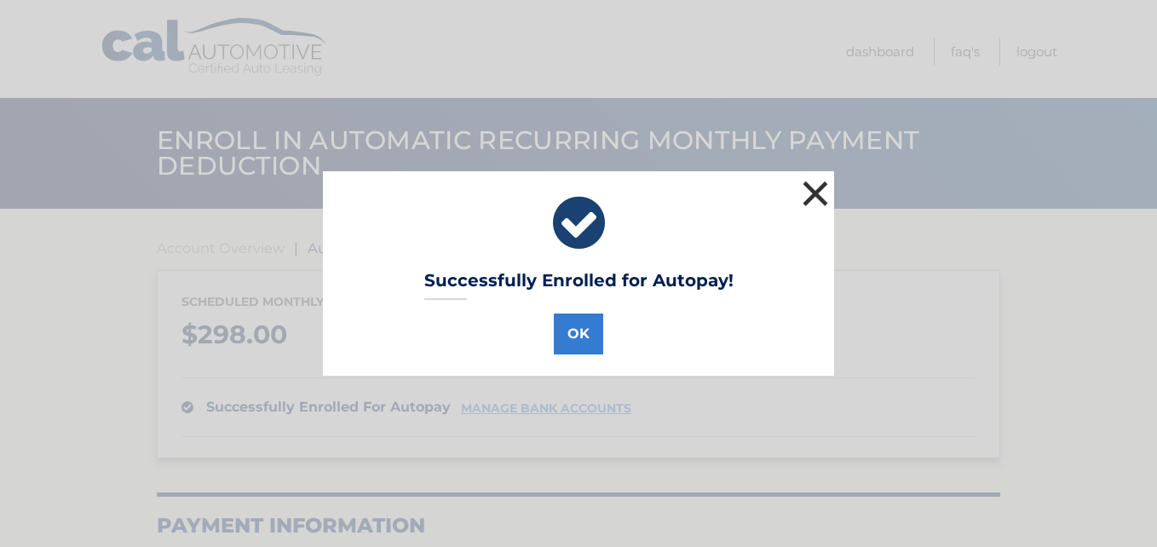
click at [816, 192] on button "×" at bounding box center [816, 193] width 34 height 34
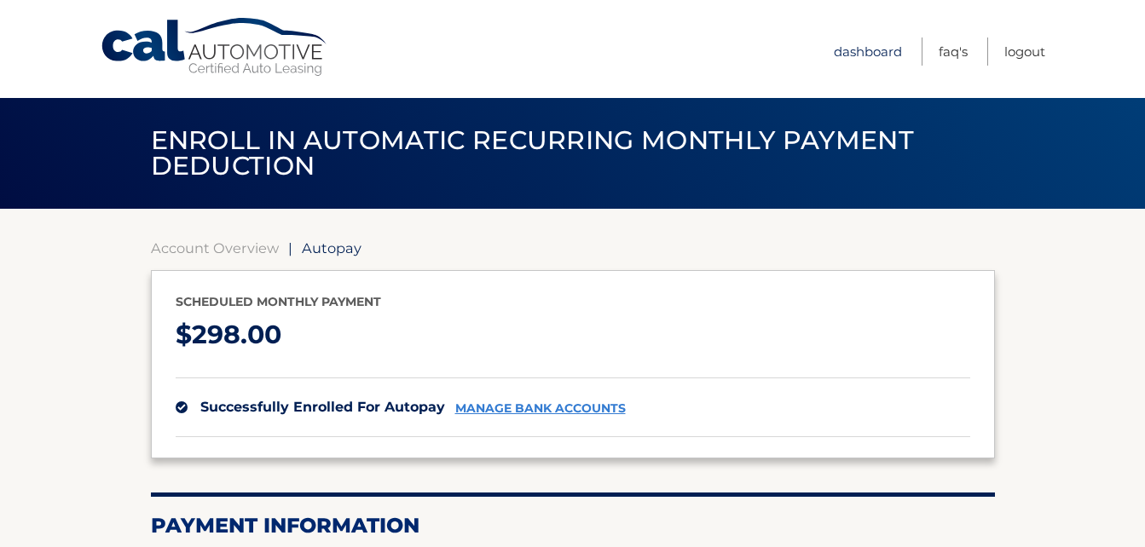
click at [868, 53] on link "Dashboard" at bounding box center [867, 51] width 68 height 28
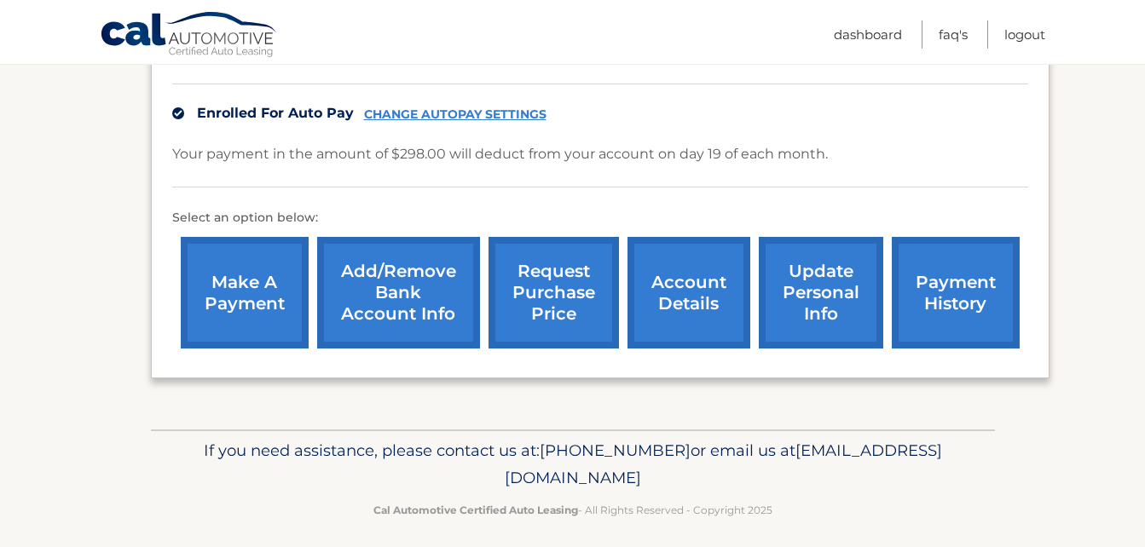
scroll to position [485, 0]
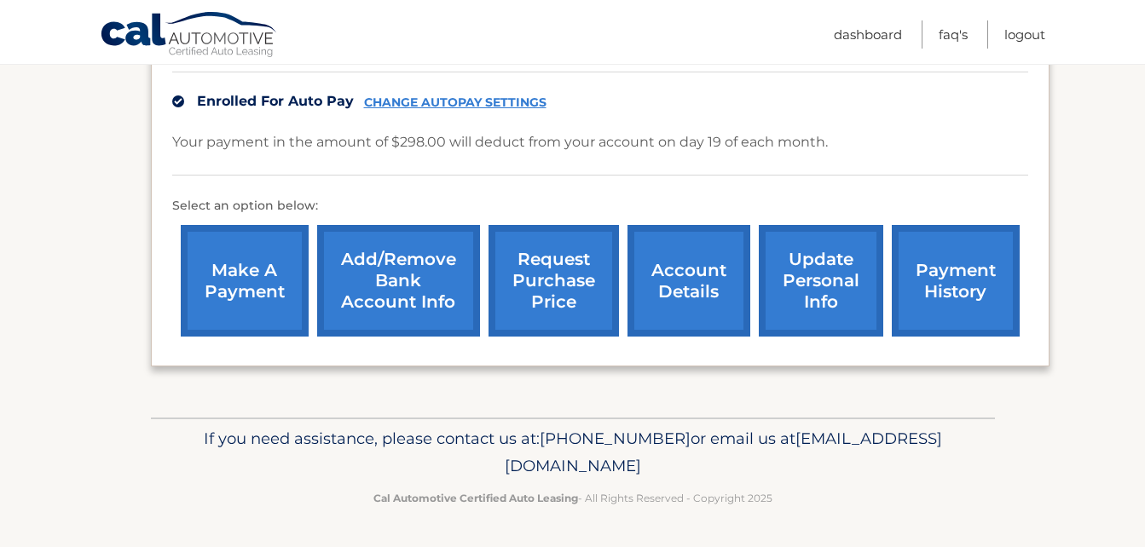
click at [575, 293] on link "request purchase price" at bounding box center [553, 281] width 130 height 112
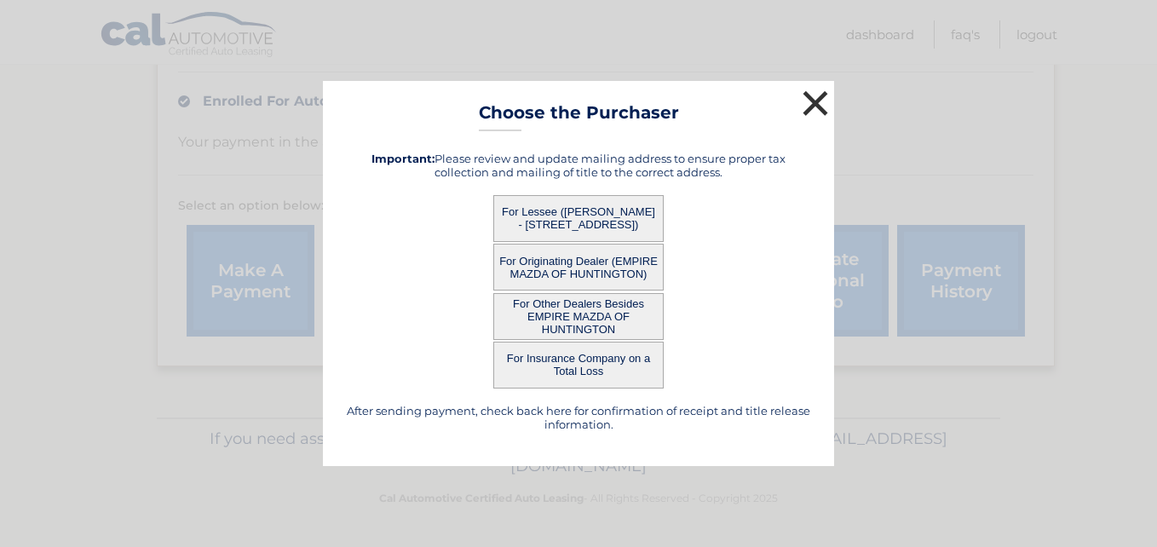
click at [825, 96] on button "×" at bounding box center [816, 103] width 34 height 34
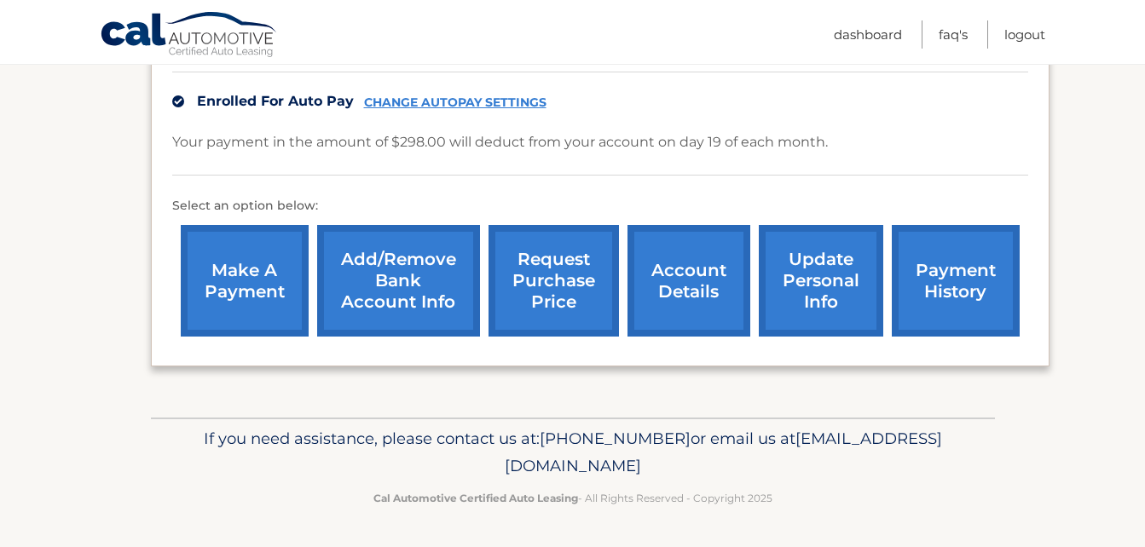
click at [689, 292] on link "account details" at bounding box center [688, 281] width 123 height 112
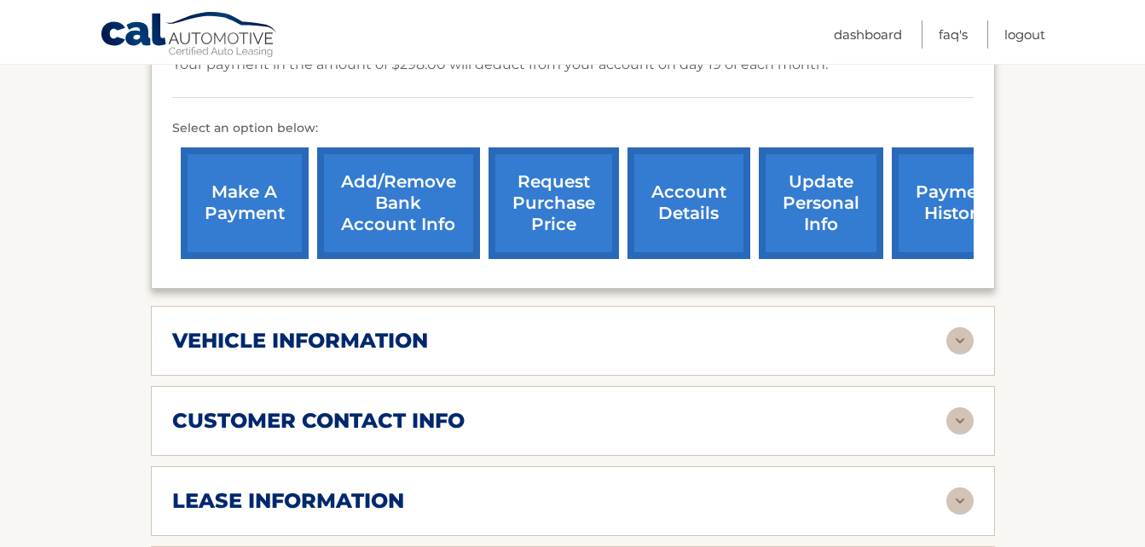
scroll to position [530, 0]
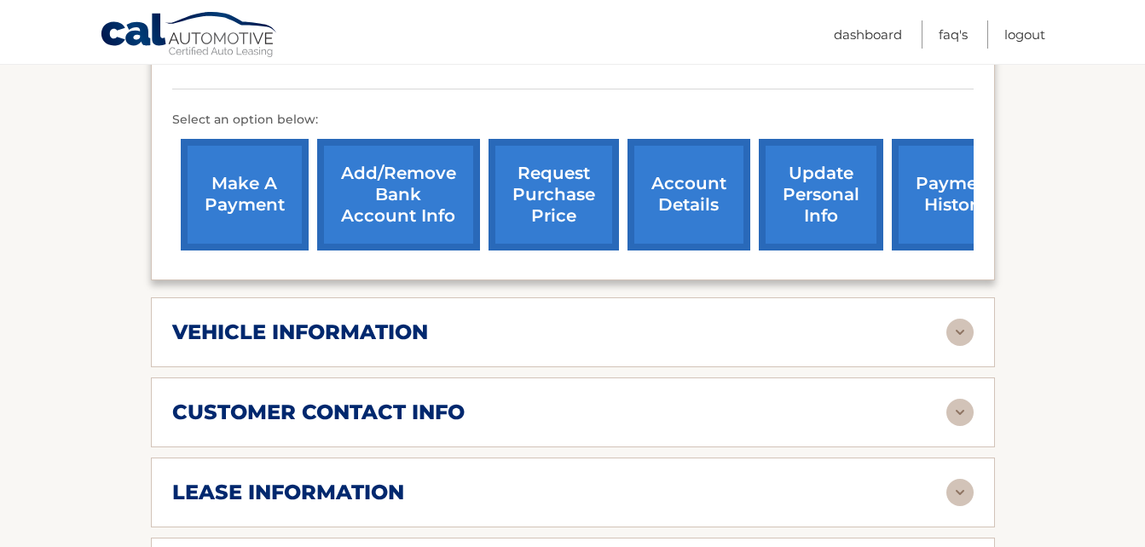
click at [962, 337] on img at bounding box center [959, 332] width 27 height 27
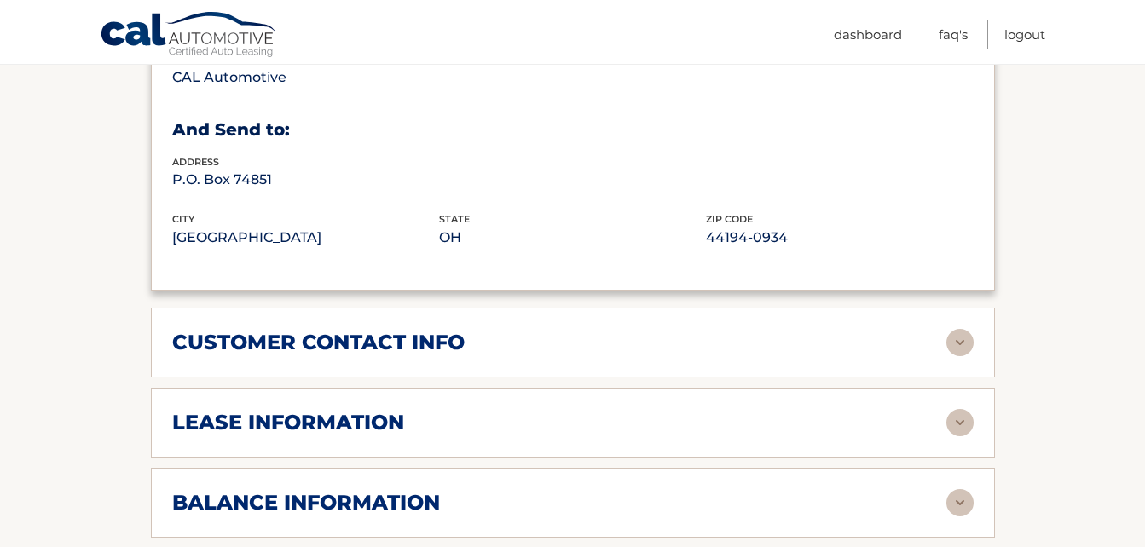
scroll to position [1024, 0]
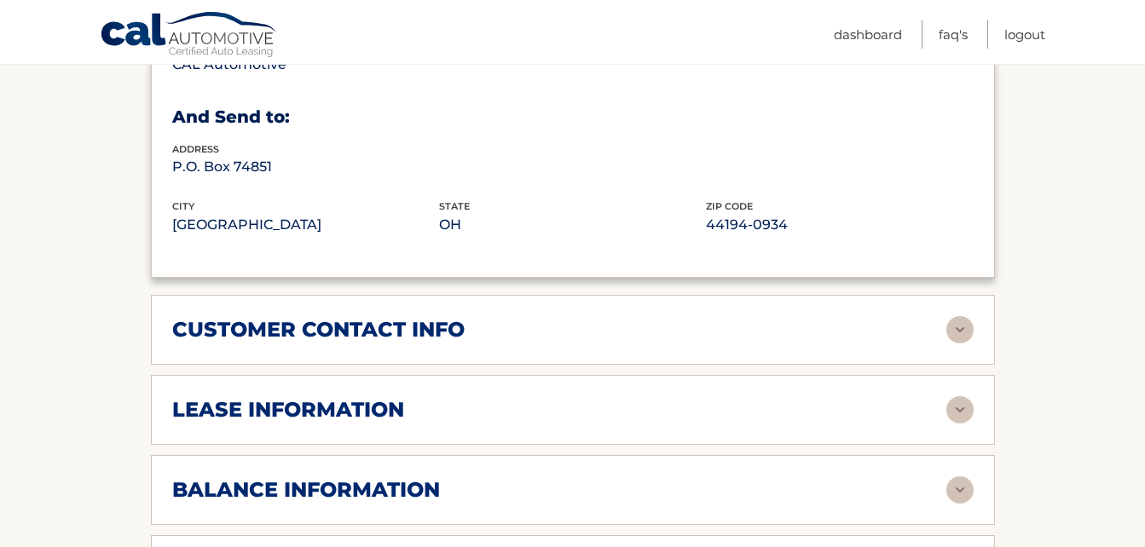
click at [960, 329] on img at bounding box center [959, 329] width 27 height 27
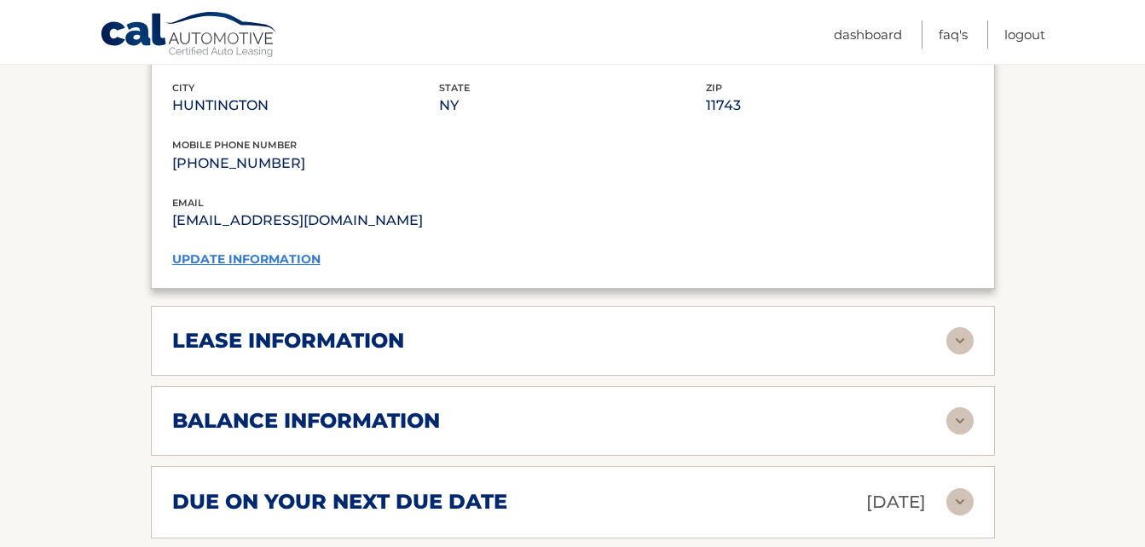
scroll to position [1431, 0]
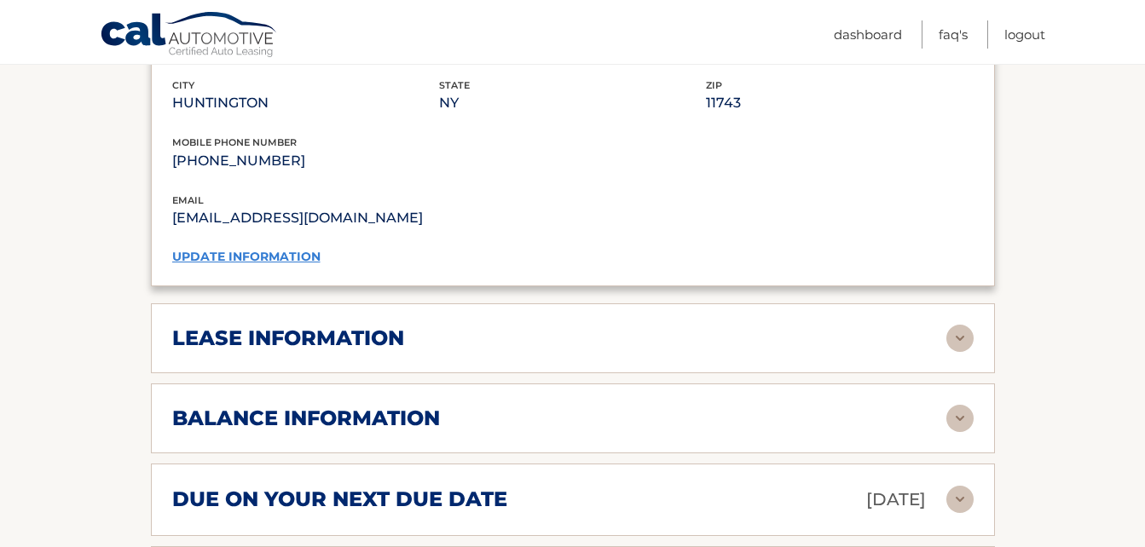
click at [962, 337] on img at bounding box center [959, 338] width 27 height 27
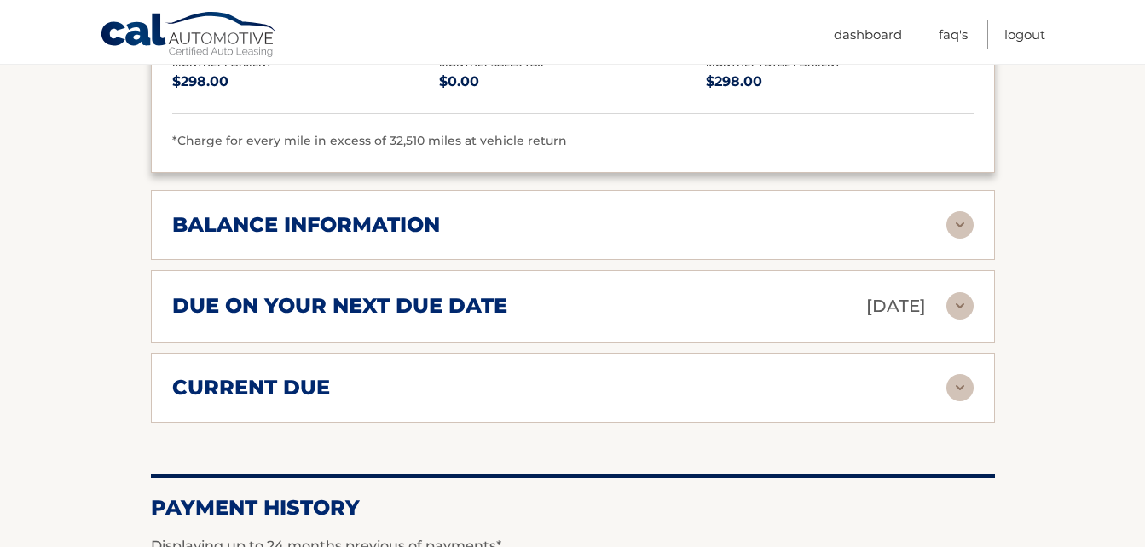
scroll to position [1945, 0]
click at [966, 223] on img at bounding box center [959, 223] width 27 height 27
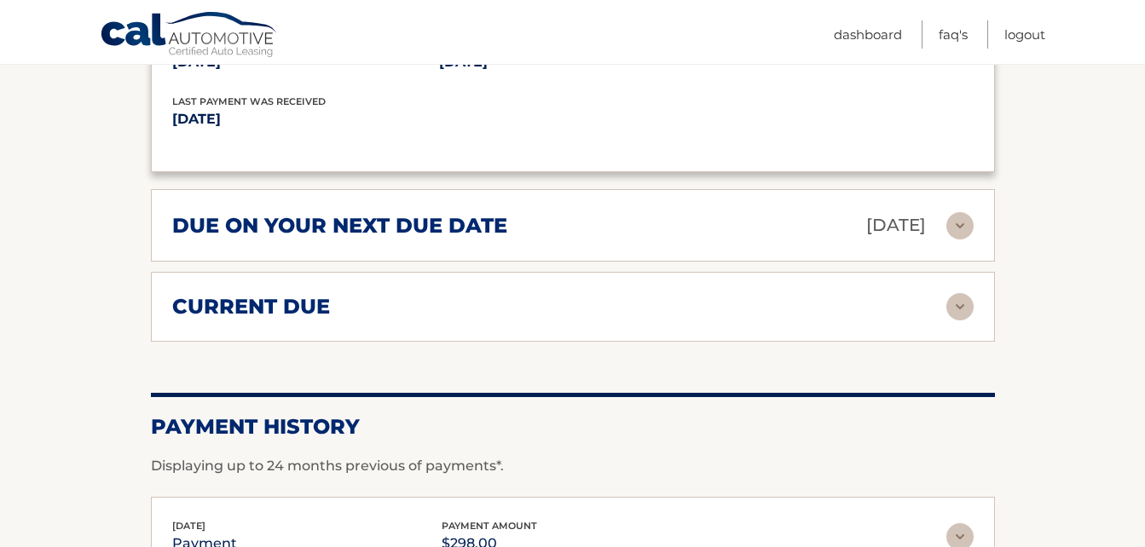
scroll to position [2235, 0]
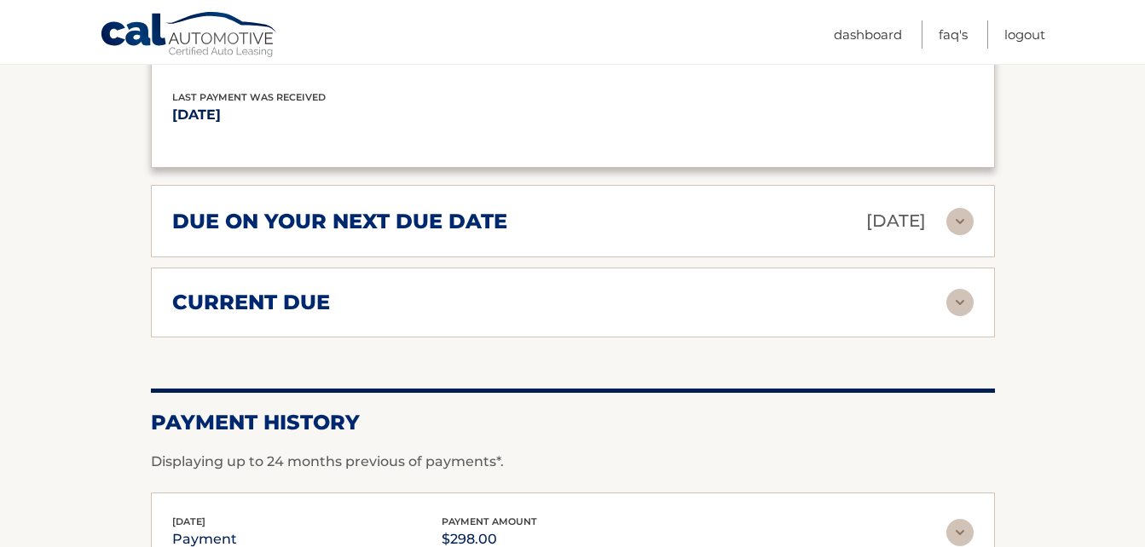
click at [957, 221] on img at bounding box center [959, 221] width 27 height 27
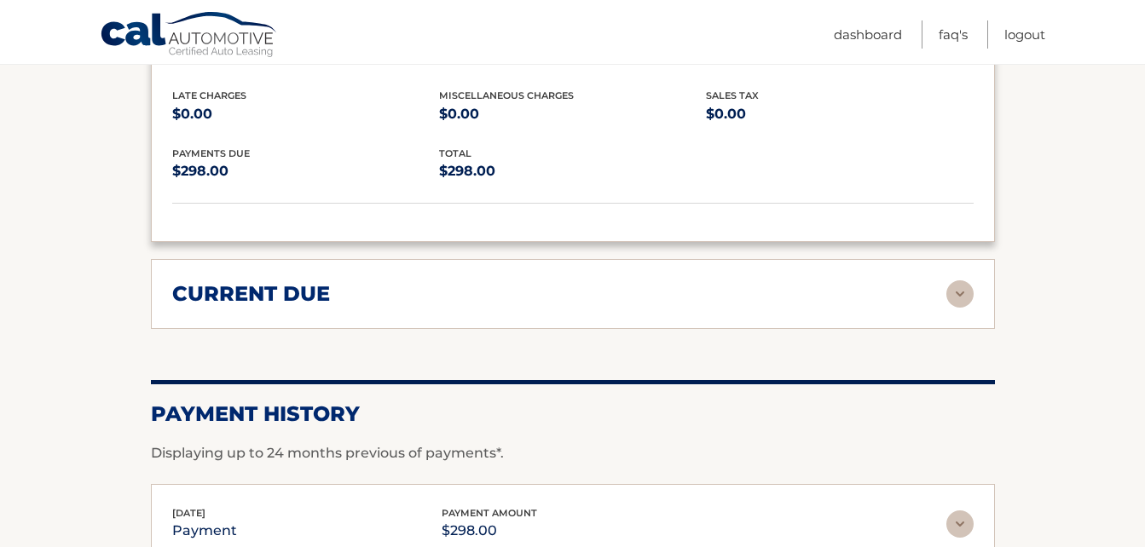
scroll to position [2418, 0]
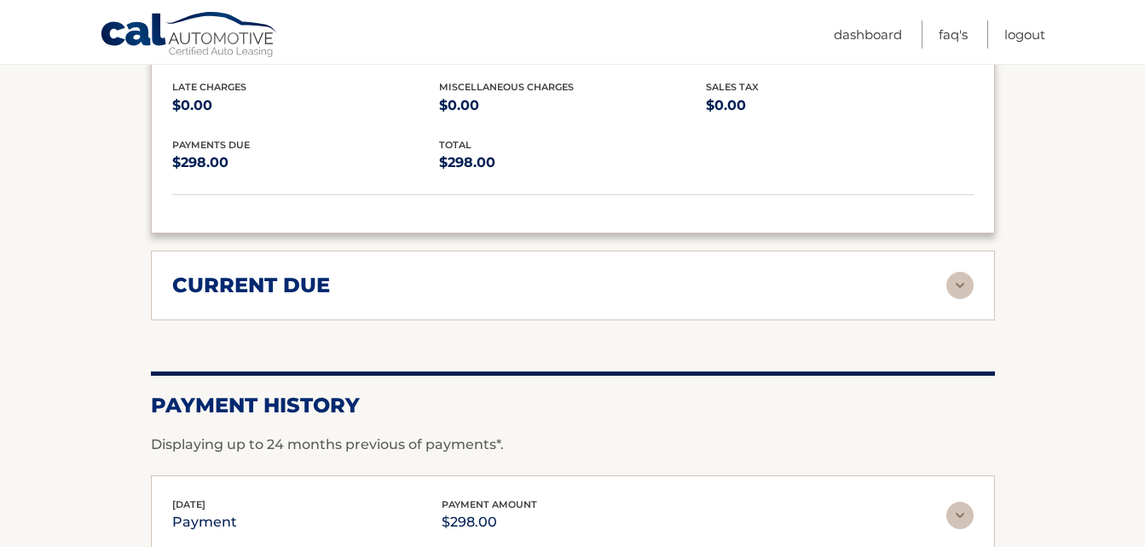
click at [962, 296] on img at bounding box center [959, 285] width 27 height 27
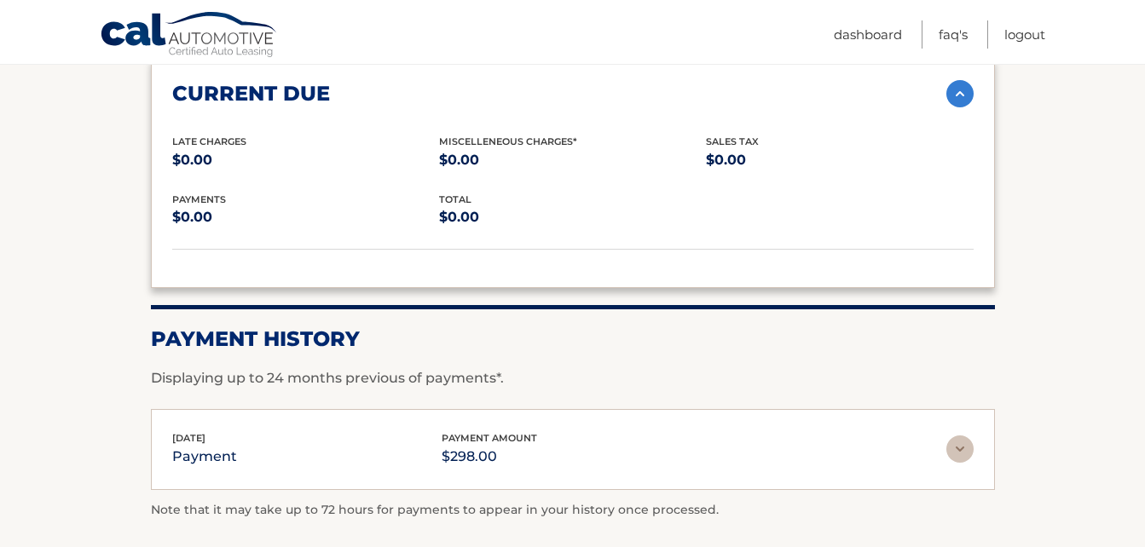
scroll to position [2614, 0]
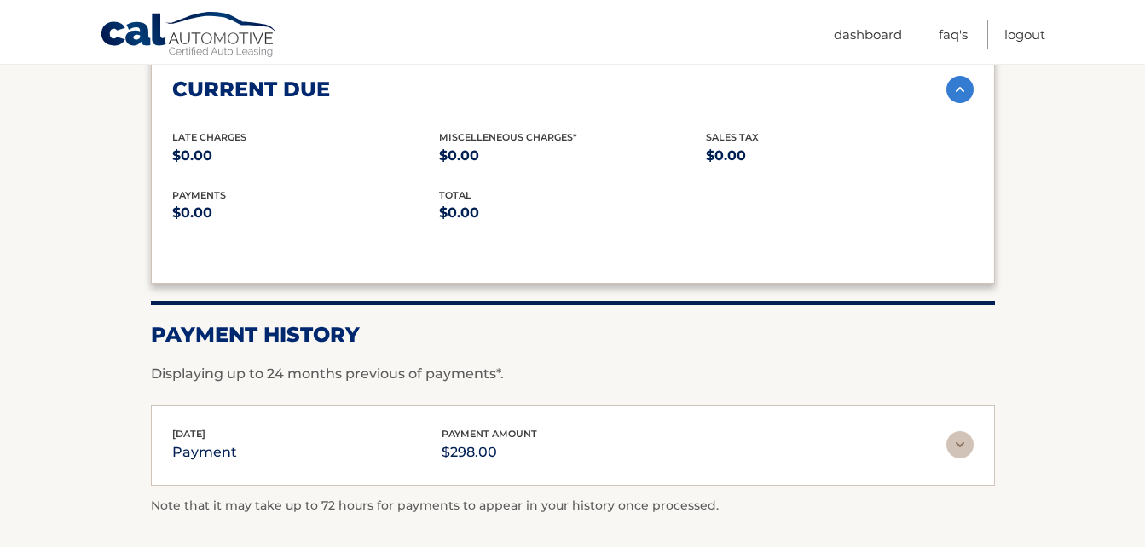
click at [962, 450] on img at bounding box center [959, 444] width 27 height 27
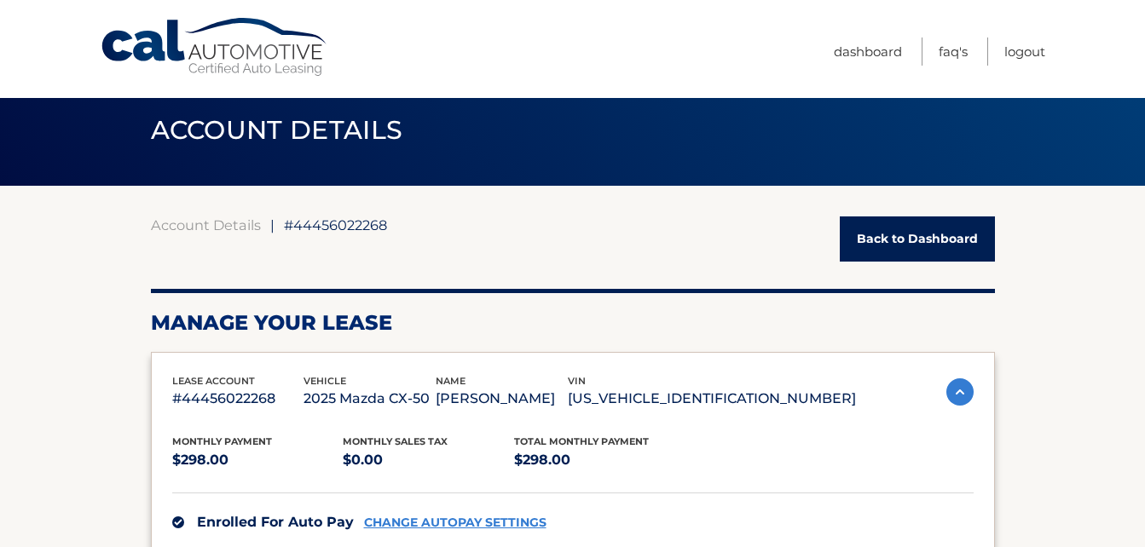
scroll to position [0, 0]
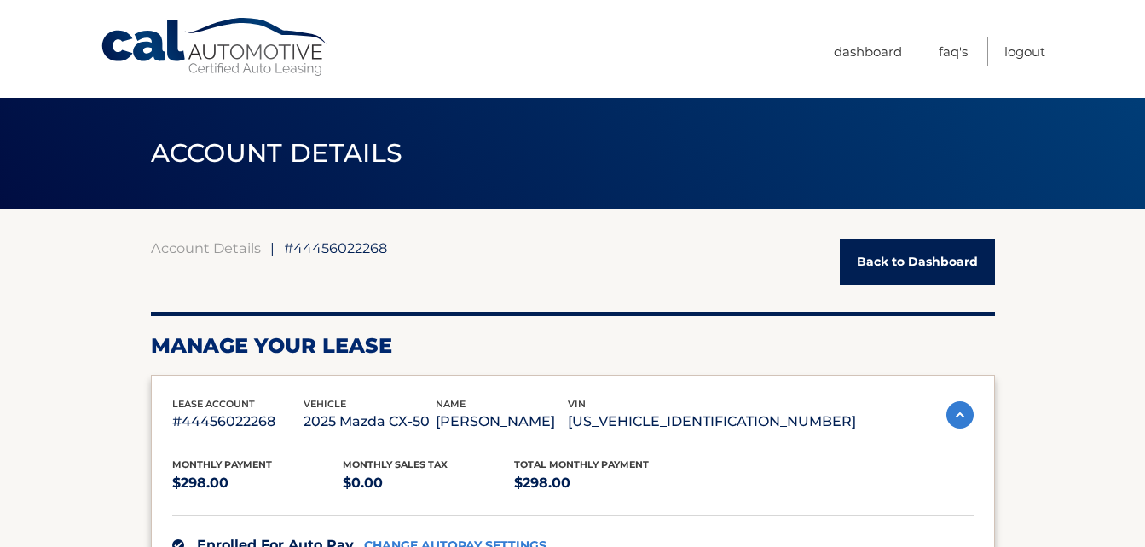
click at [929, 274] on link "Back to Dashboard" at bounding box center [916, 261] width 155 height 45
click at [906, 270] on link "Back to Dashboard" at bounding box center [916, 261] width 155 height 45
click at [913, 256] on link "Back to Dashboard" at bounding box center [916, 261] width 155 height 45
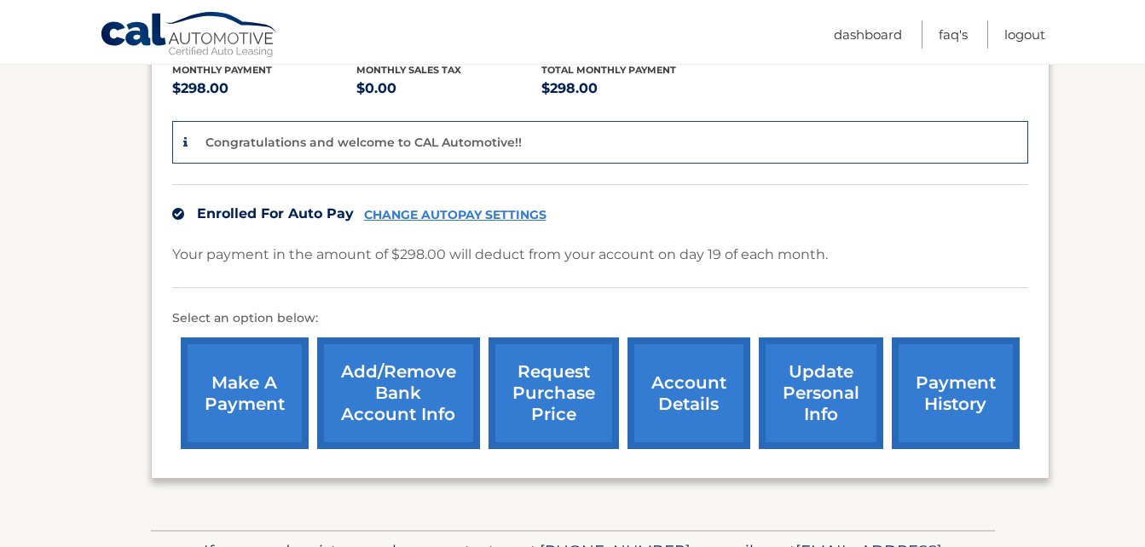
scroll to position [362, 0]
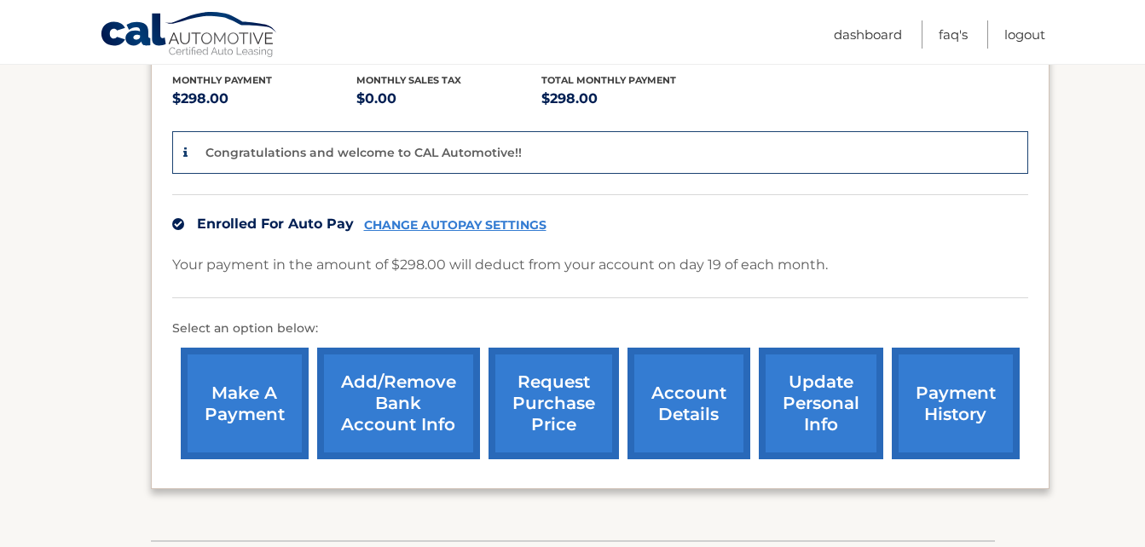
click at [968, 411] on link "payment history" at bounding box center [955, 404] width 128 height 112
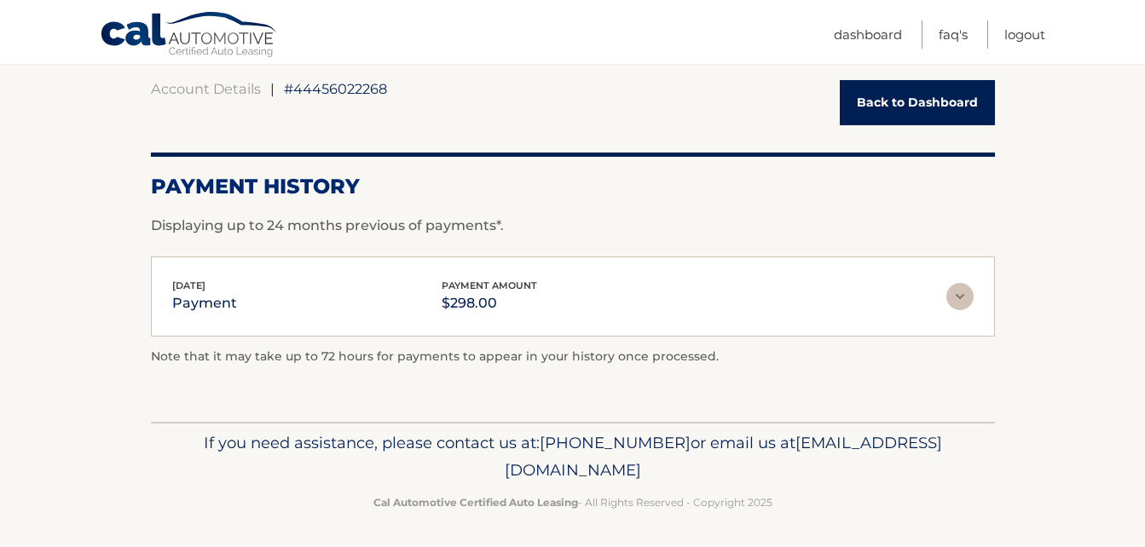
scroll to position [164, 0]
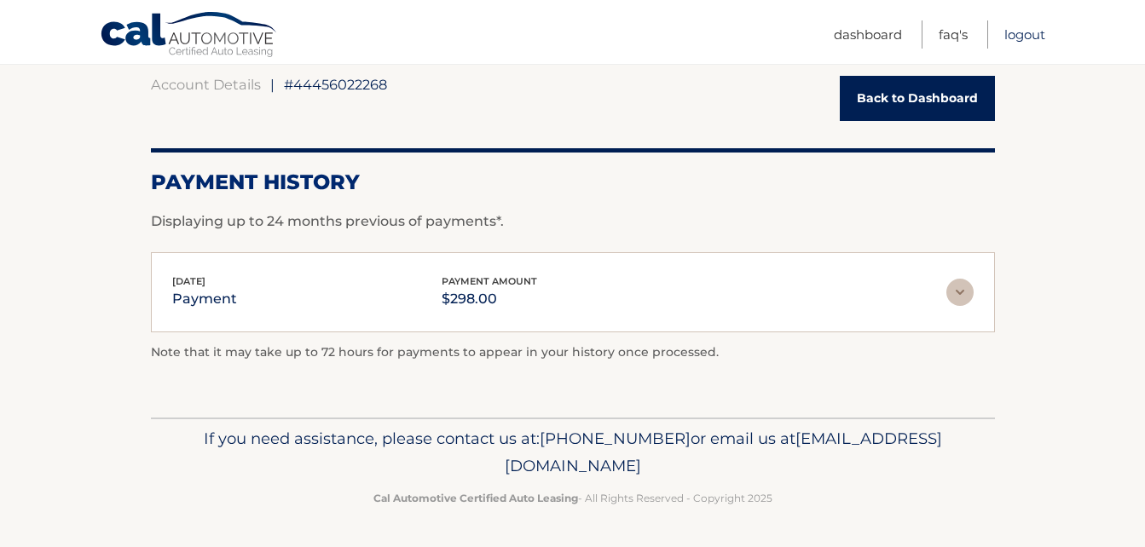
click at [1036, 30] on link "Logout" at bounding box center [1024, 34] width 41 height 28
